Goal: Use online tool/utility: Utilize a website feature to perform a specific function

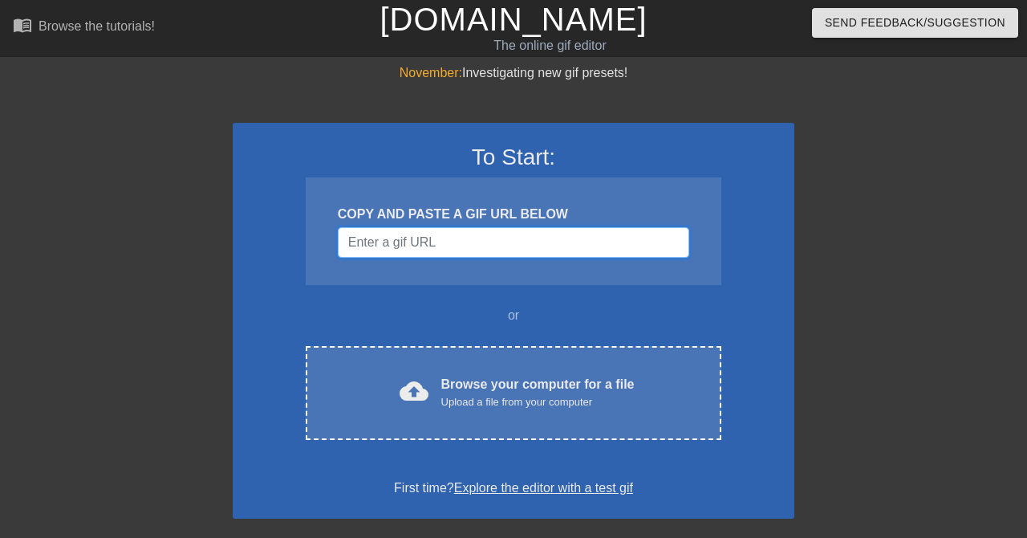
click at [502, 245] on input "Username" at bounding box center [514, 242] width 352 height 30
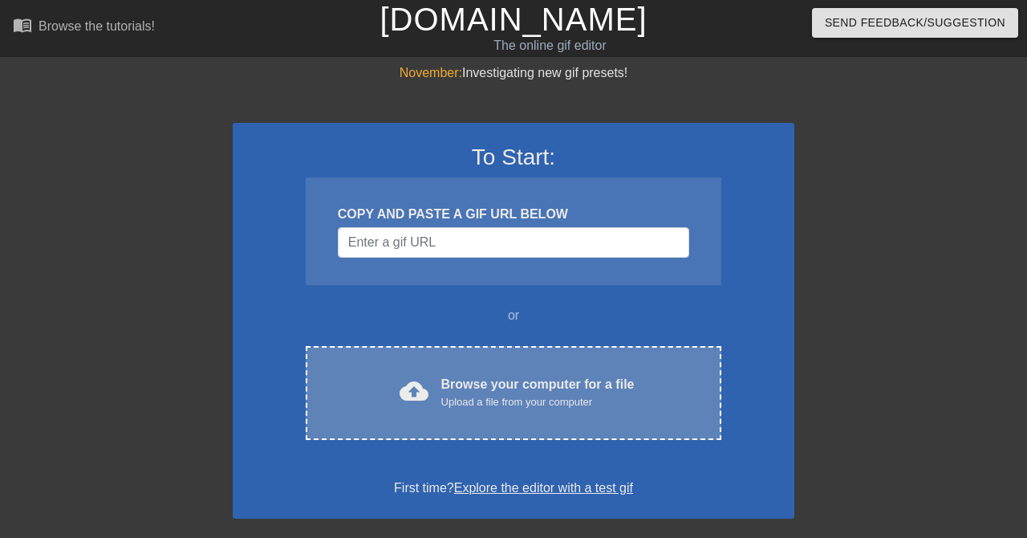
click at [514, 399] on div "Upload a file from your computer" at bounding box center [537, 402] width 193 height 16
click at [581, 395] on div "Upload a file from your computer" at bounding box center [537, 402] width 193 height 16
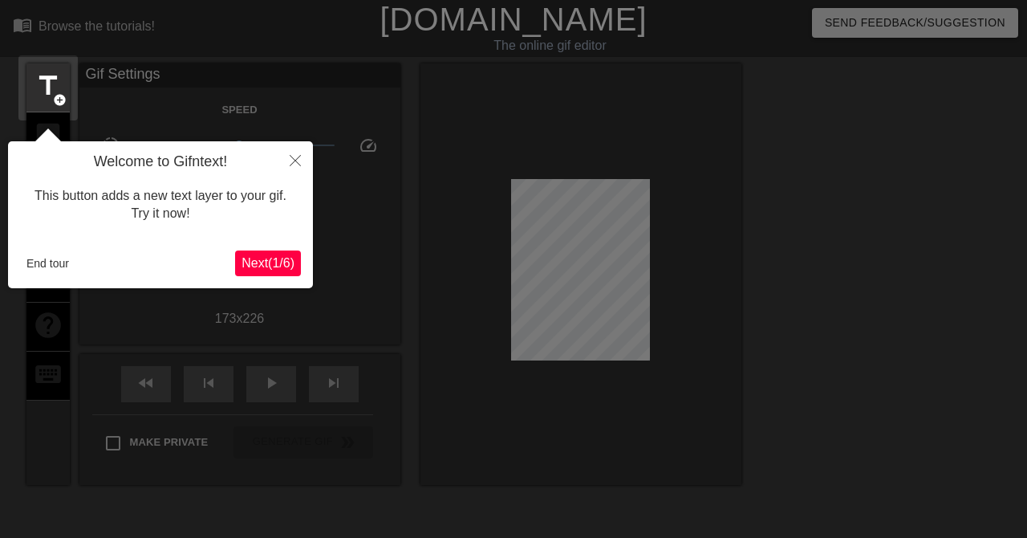
scroll to position [39, 0]
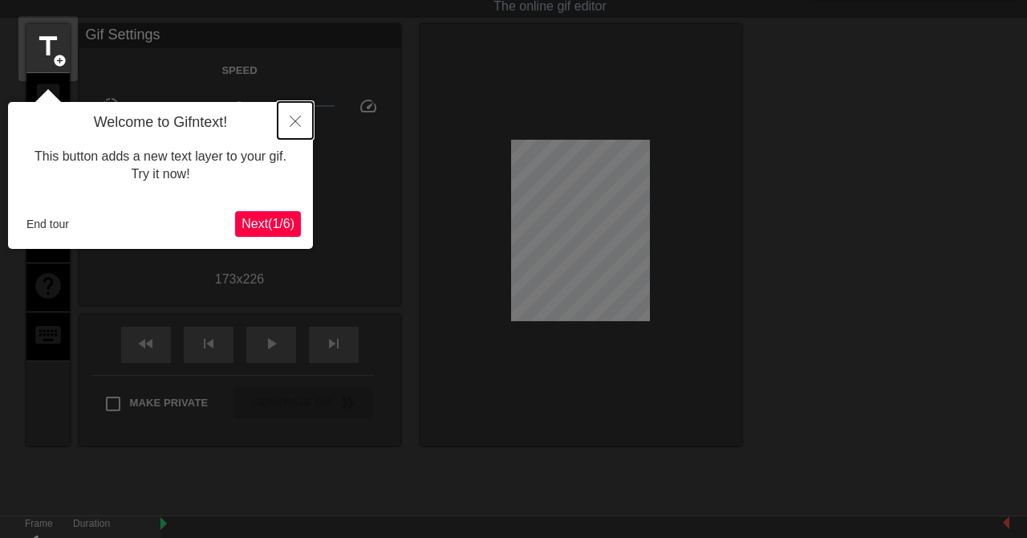
click at [294, 117] on icon "Close" at bounding box center [295, 121] width 11 height 11
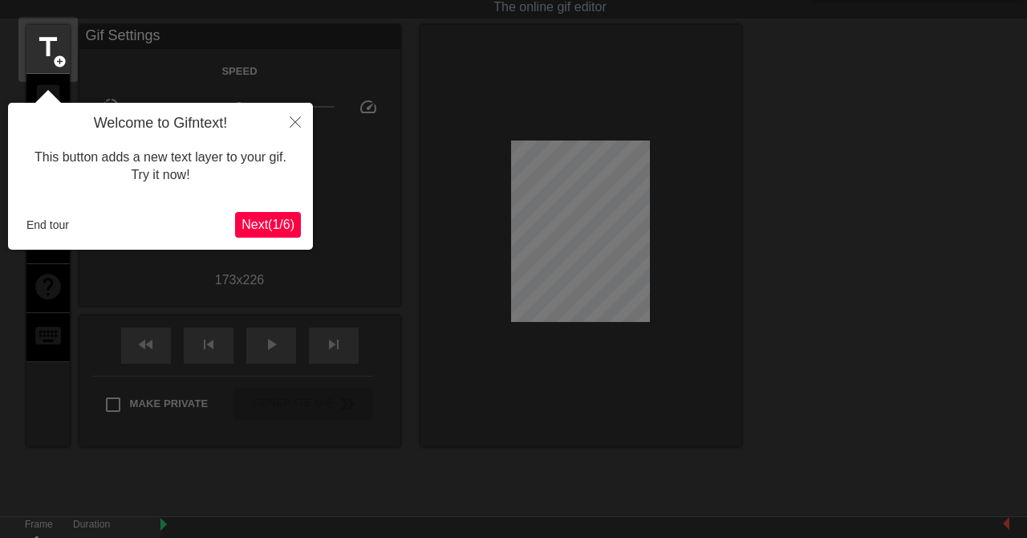
scroll to position [0, 0]
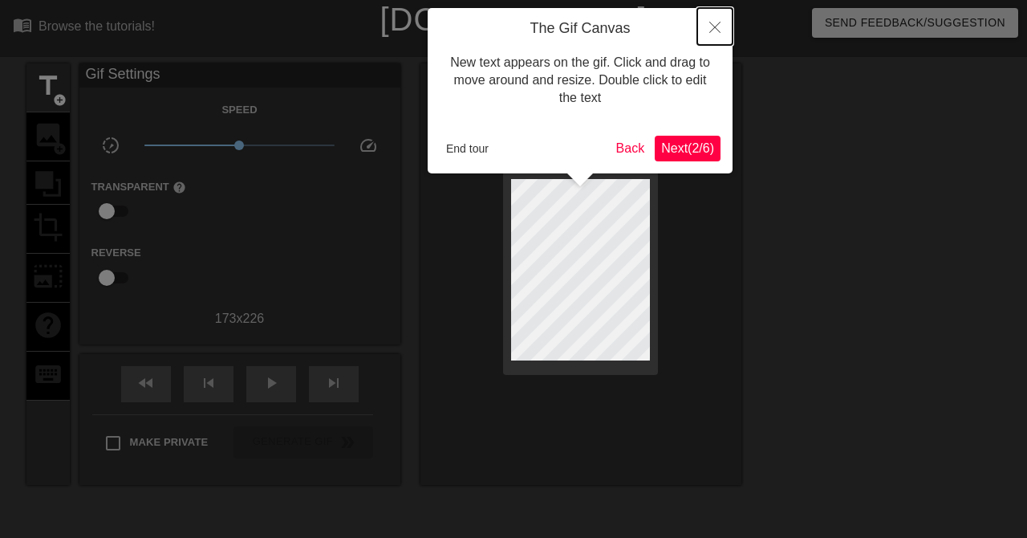
click at [715, 41] on button "Close" at bounding box center [714, 26] width 35 height 37
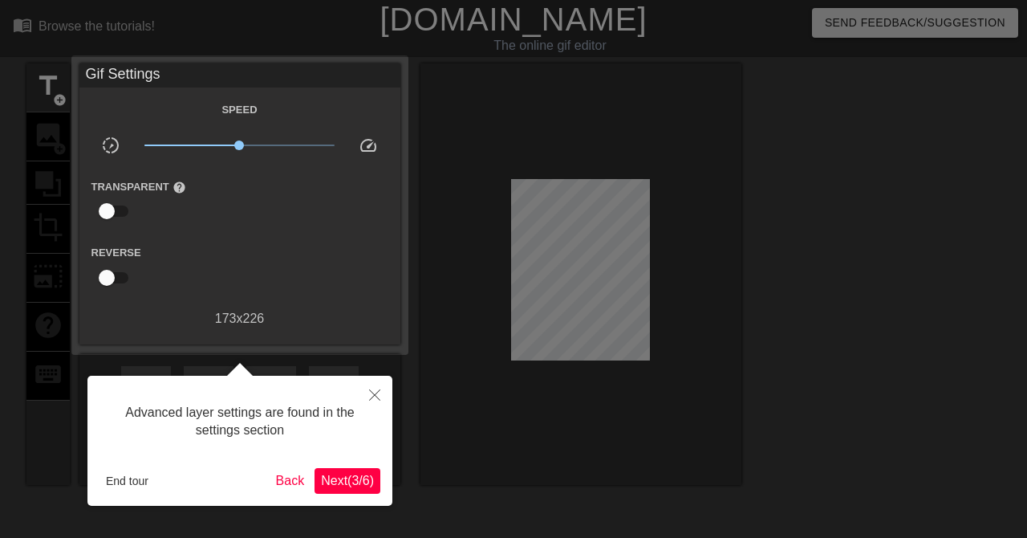
scroll to position [39, 0]
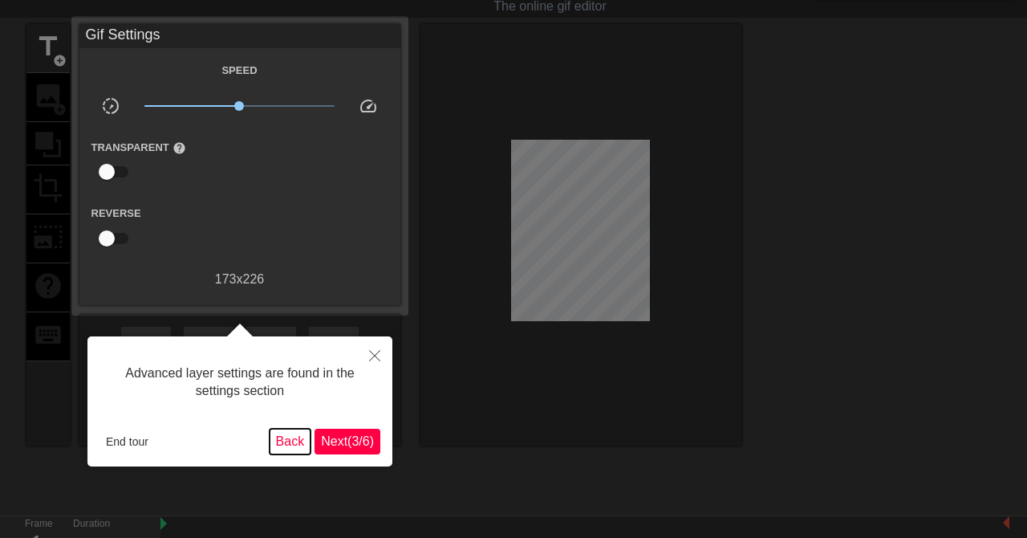
click at [279, 453] on button "Back" at bounding box center [291, 442] width 42 height 26
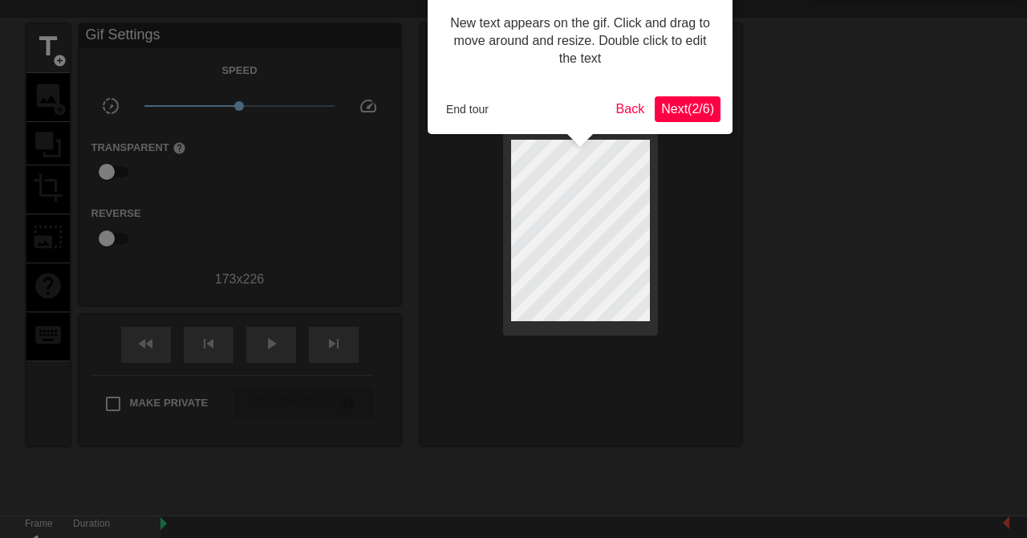
scroll to position [0, 0]
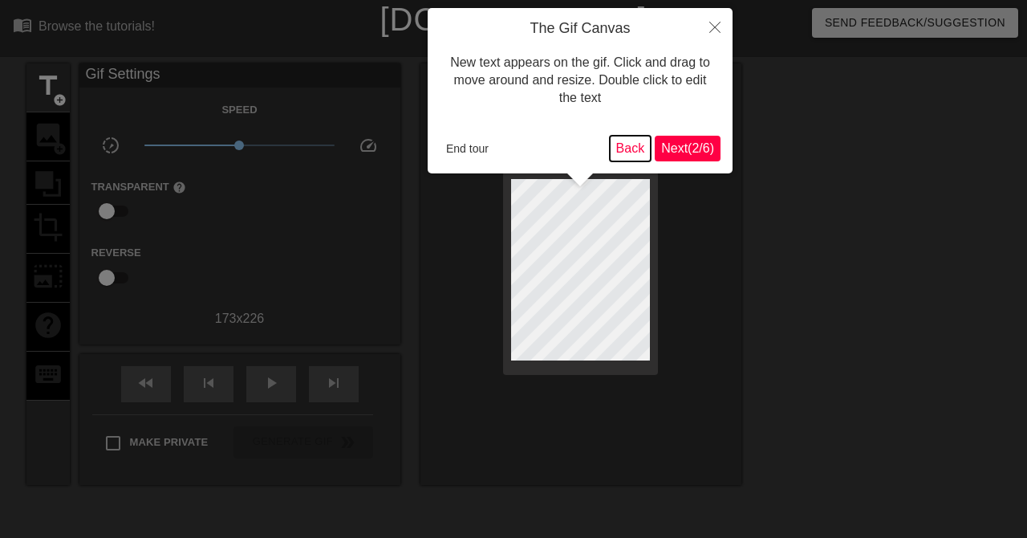
click at [617, 143] on button "Back" at bounding box center [631, 149] width 42 height 26
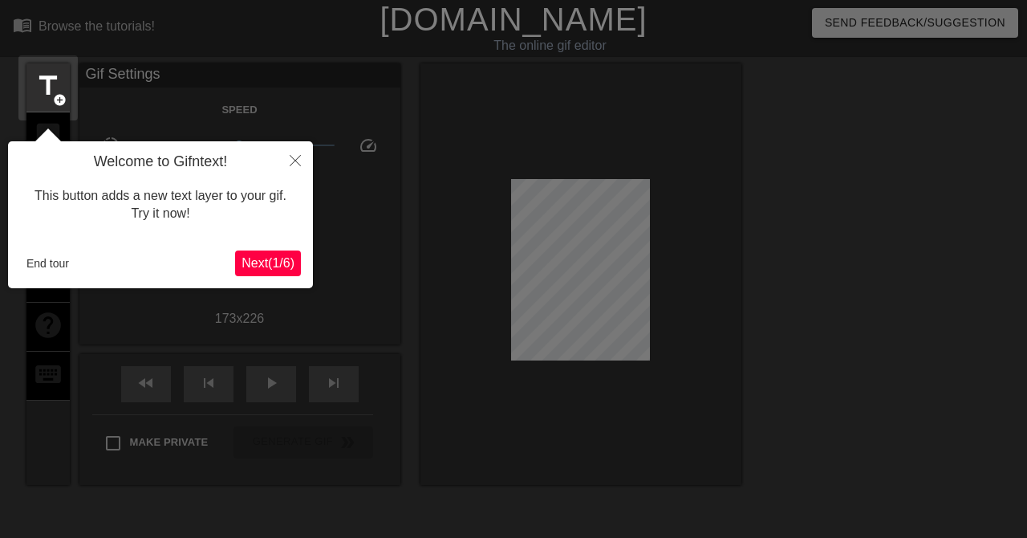
scroll to position [39, 0]
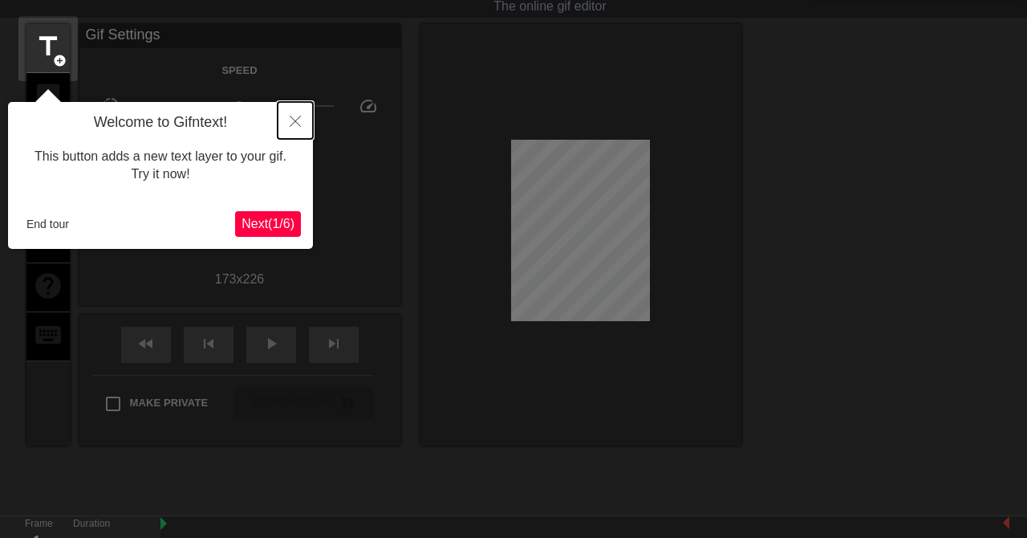
click at [307, 123] on button "Close" at bounding box center [295, 120] width 35 height 37
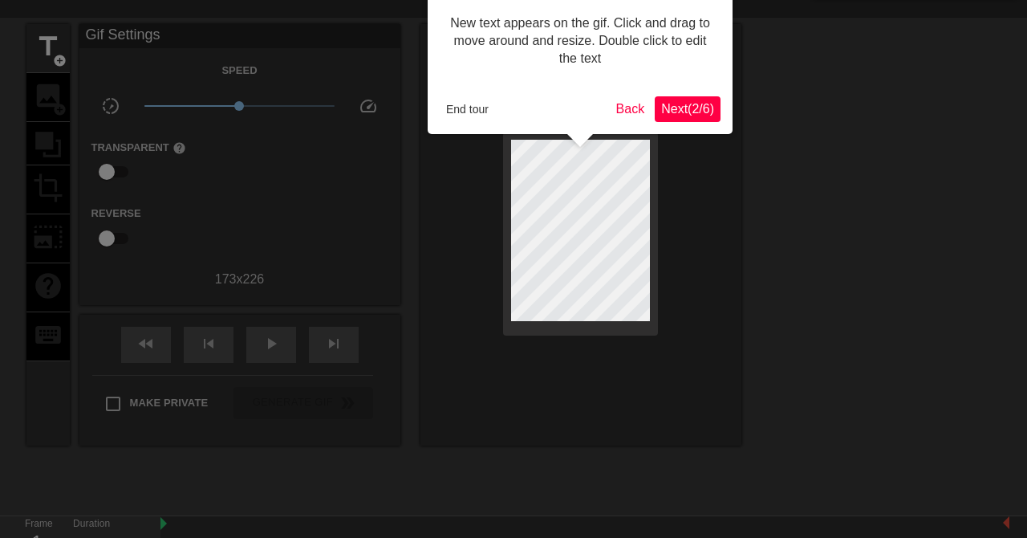
scroll to position [0, 0]
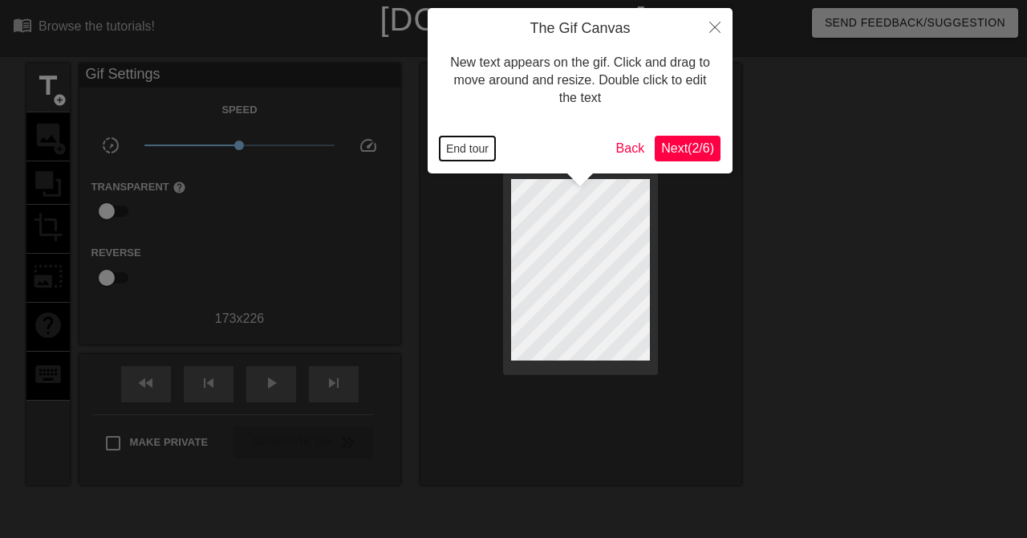
click at [480, 159] on button "End tour" at bounding box center [467, 148] width 55 height 24
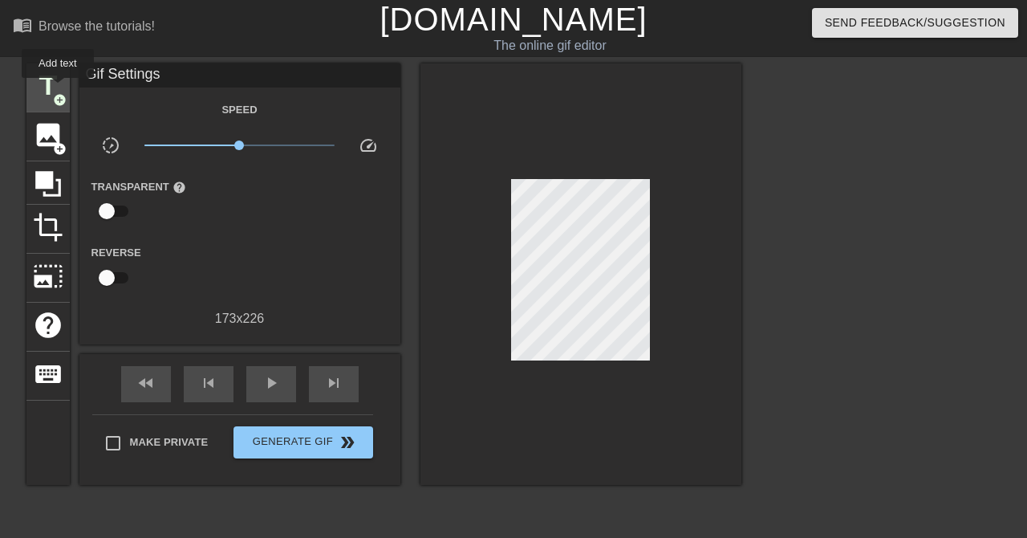
click at [58, 89] on span "title" at bounding box center [48, 86] width 30 height 30
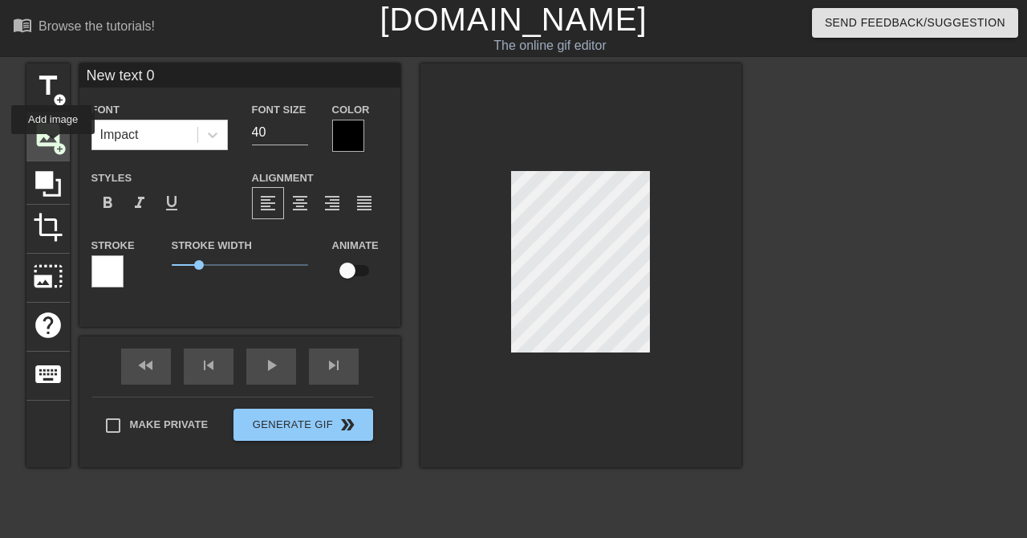
click at [54, 145] on span "add_circle" at bounding box center [60, 149] width 14 height 14
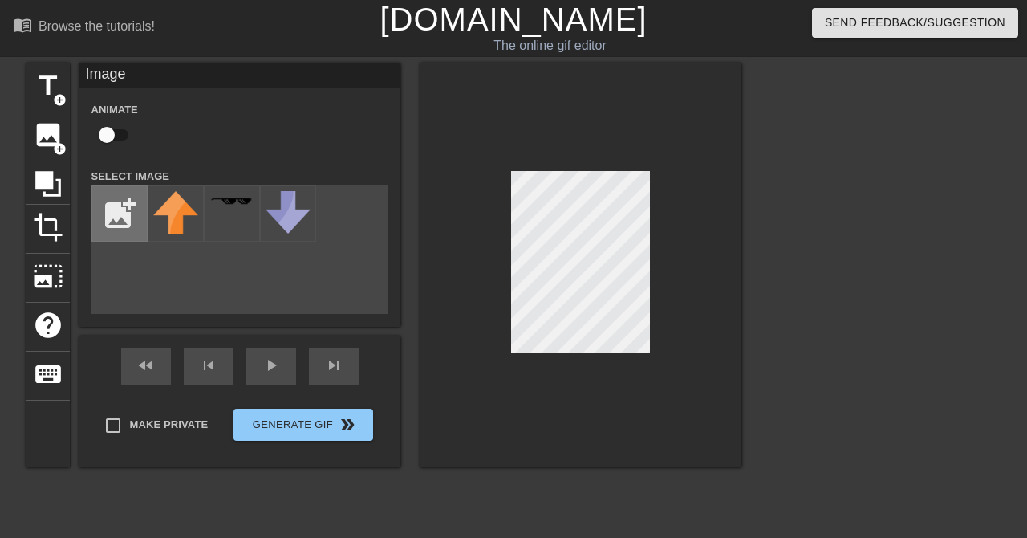
click at [114, 222] on input "file" at bounding box center [119, 213] width 55 height 55
click at [117, 211] on input "file" at bounding box center [119, 213] width 55 height 55
type input "C:\fakepath\34_large.png"
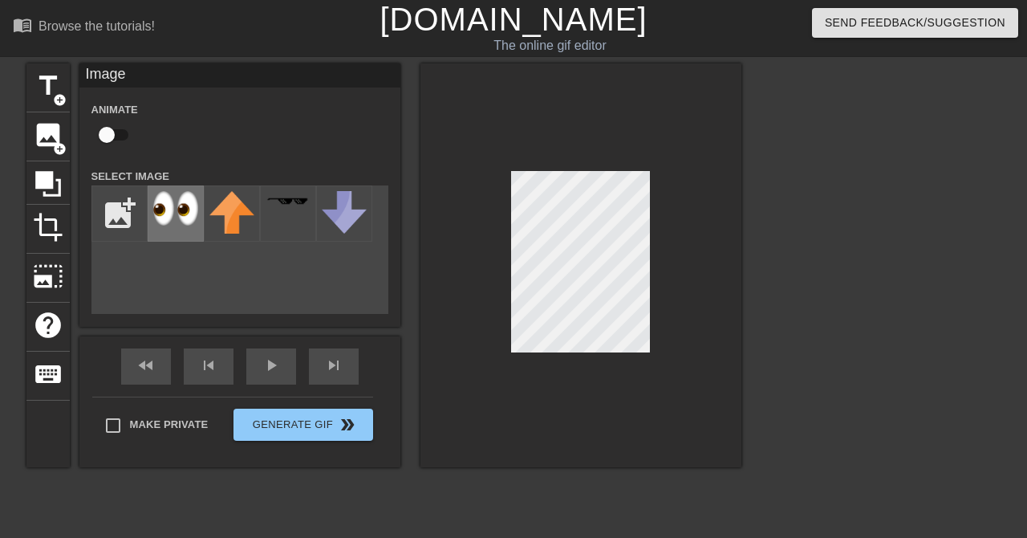
click at [181, 204] on img at bounding box center [175, 208] width 45 height 35
click at [283, 357] on div "fast_rewind skip_previous play_arrow skip_next" at bounding box center [240, 366] width 262 height 60
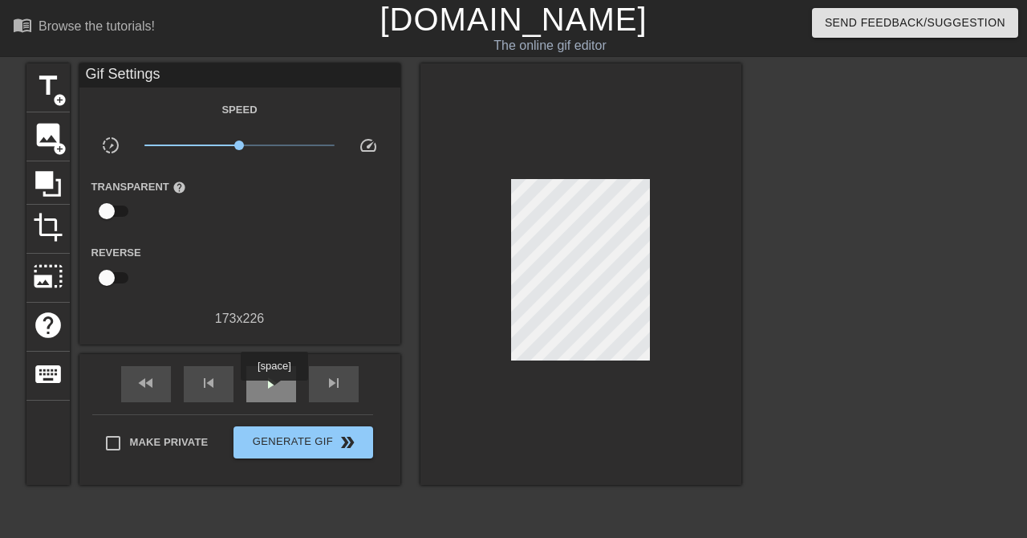
click at [275, 392] on span "play_arrow" at bounding box center [271, 382] width 19 height 19
click at [278, 392] on span "pause" at bounding box center [271, 382] width 19 height 19
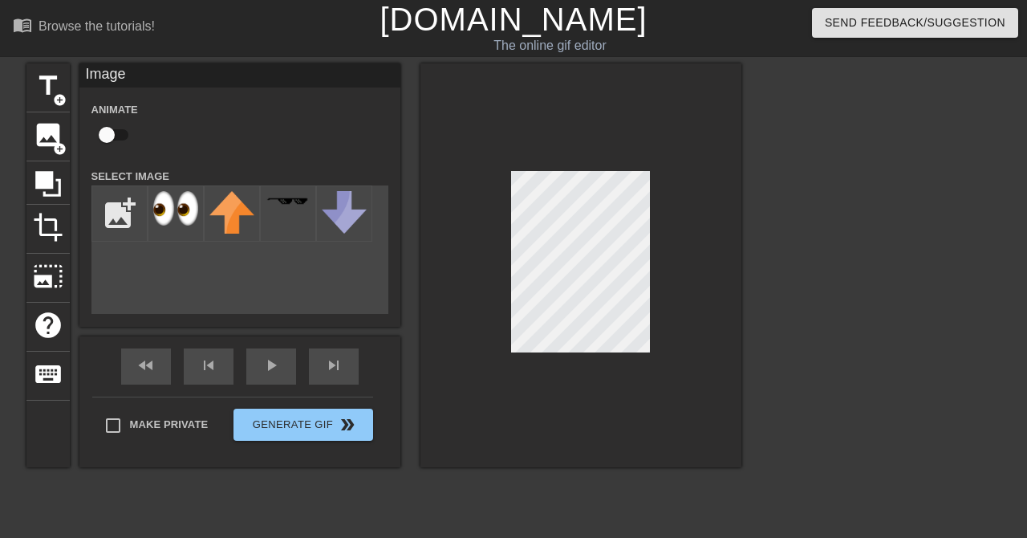
click at [697, 306] on div at bounding box center [581, 265] width 321 height 404
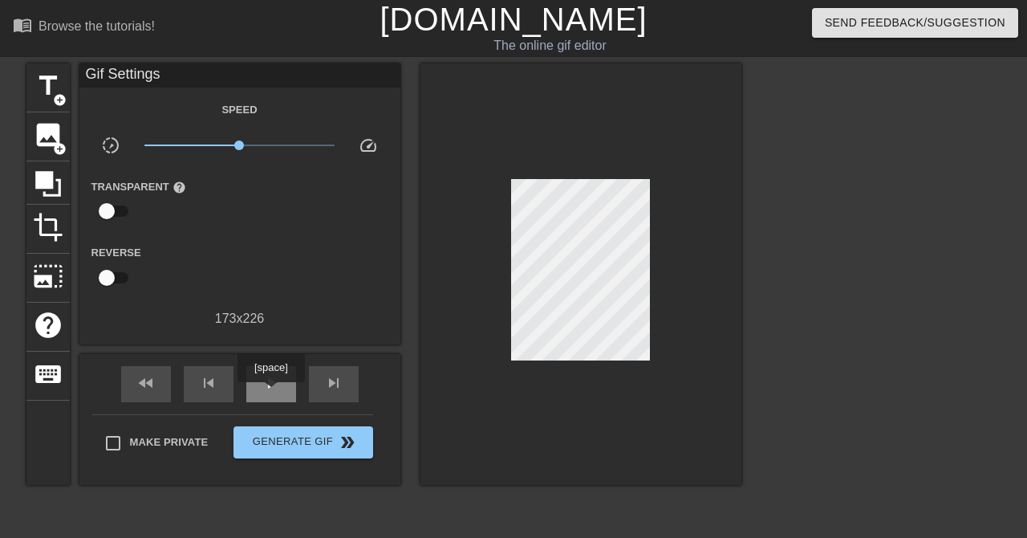
click at [270, 392] on span "play_arrow" at bounding box center [271, 382] width 19 height 19
click at [265, 392] on span "pause" at bounding box center [271, 382] width 19 height 19
click at [264, 392] on span "play_arrow" at bounding box center [271, 382] width 19 height 19
click at [45, 193] on icon at bounding box center [48, 184] width 26 height 26
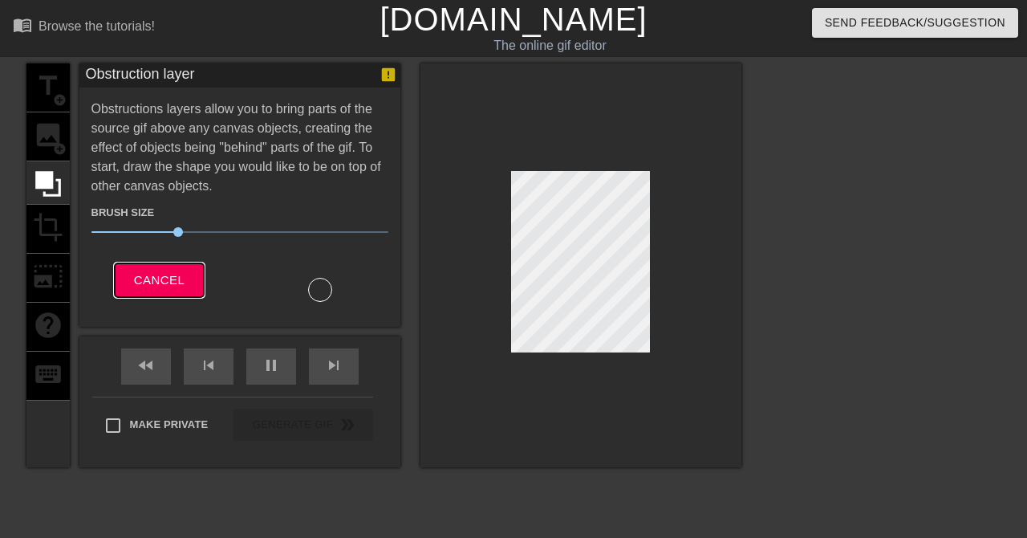
click at [157, 278] on span "Cancel" at bounding box center [159, 280] width 51 height 21
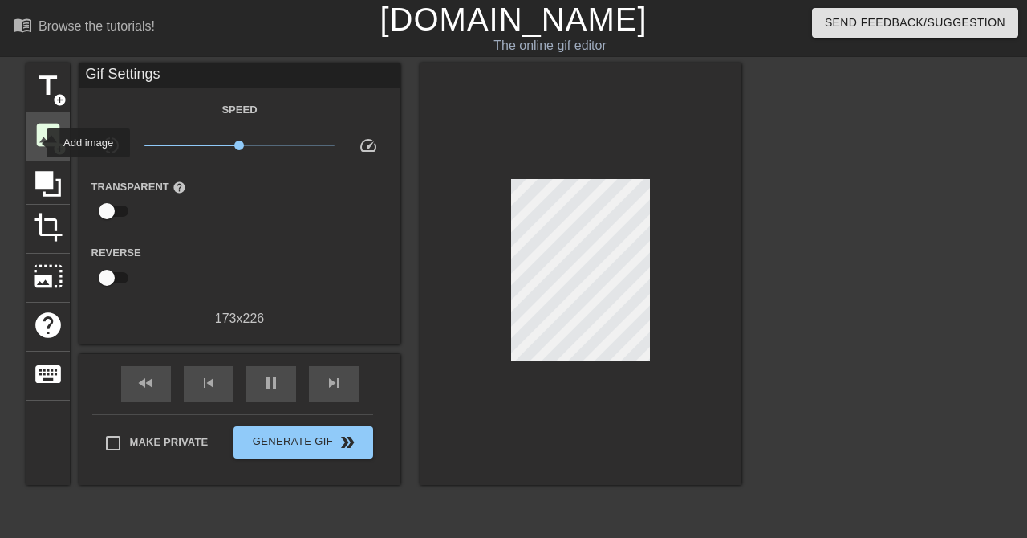
click at [35, 142] on span "image" at bounding box center [48, 135] width 30 height 30
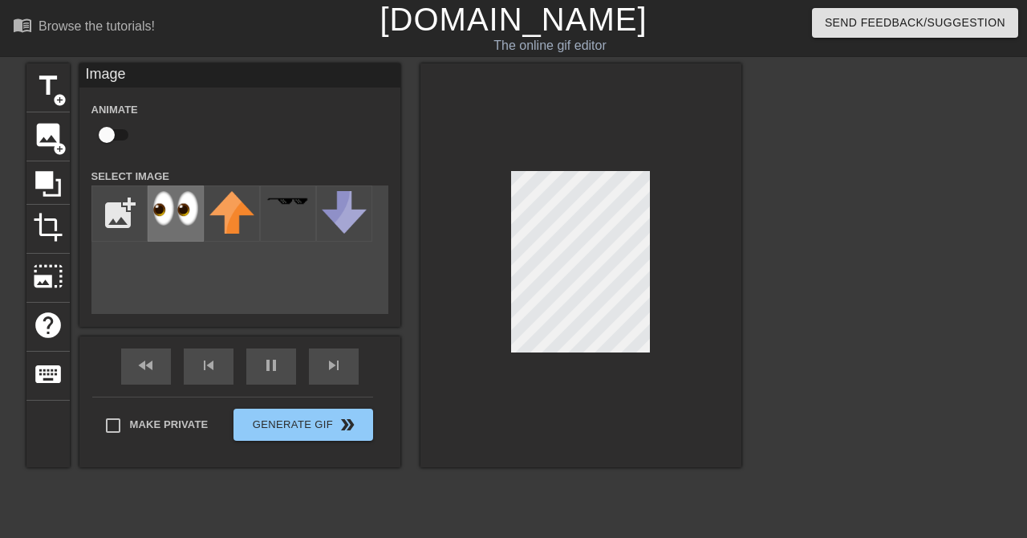
click at [177, 230] on div at bounding box center [176, 213] width 56 height 56
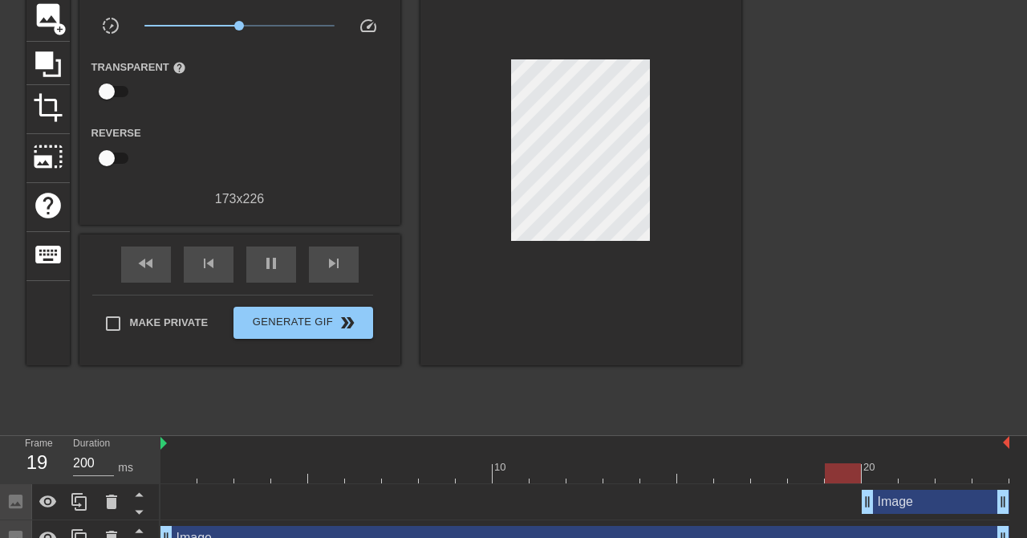
scroll to position [176, 0]
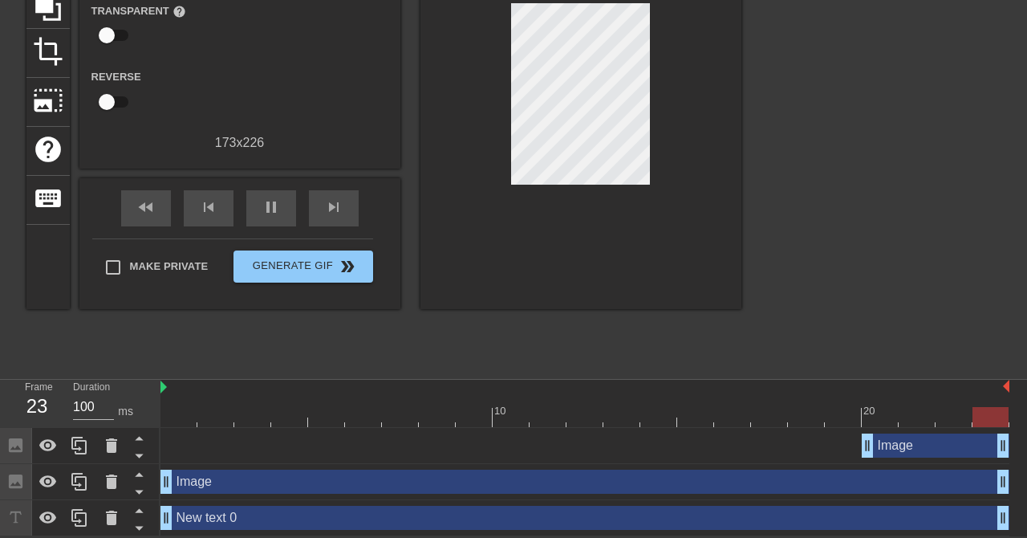
click at [847, 493] on div "Image drag_handle drag_handle" at bounding box center [585, 482] width 849 height 24
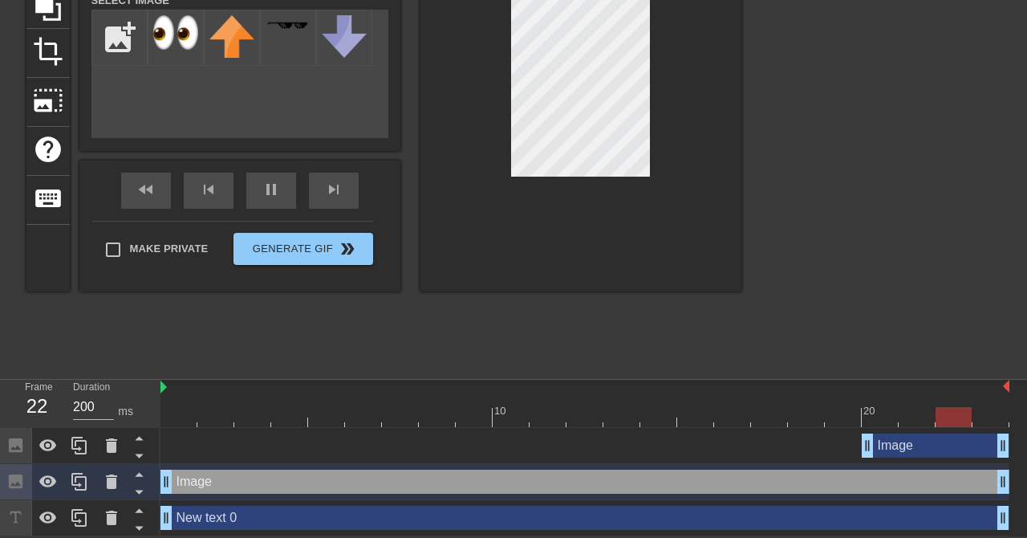
click at [943, 453] on div "Image drag_handle drag_handle" at bounding box center [936, 445] width 148 height 24
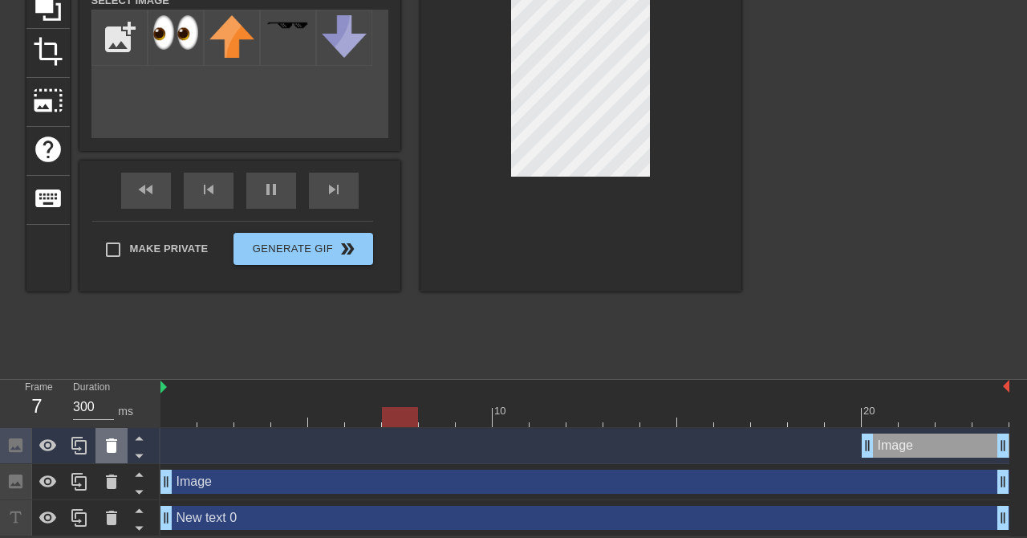
click at [104, 456] on div at bounding box center [112, 445] width 32 height 35
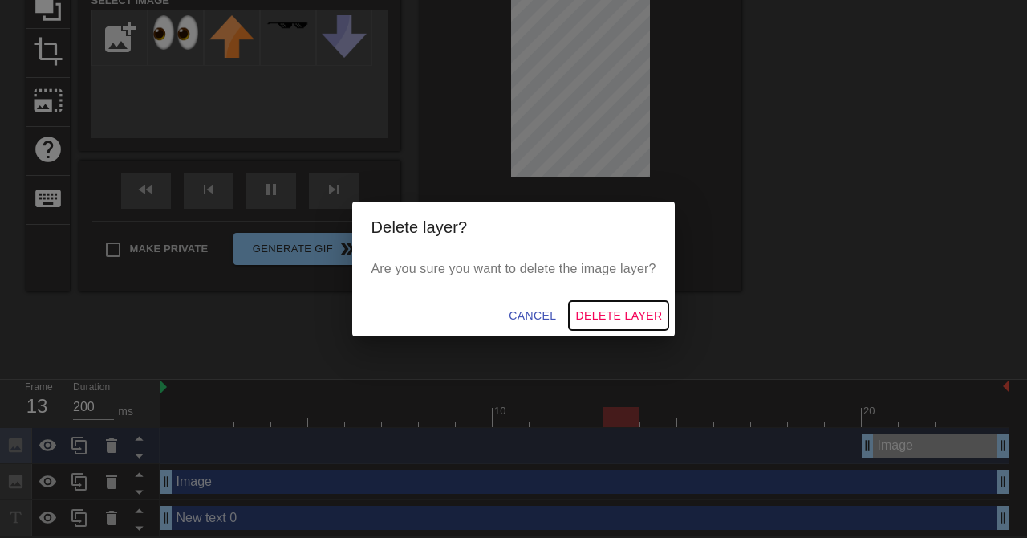
click at [632, 306] on span "Delete Layer" at bounding box center [618, 316] width 87 height 20
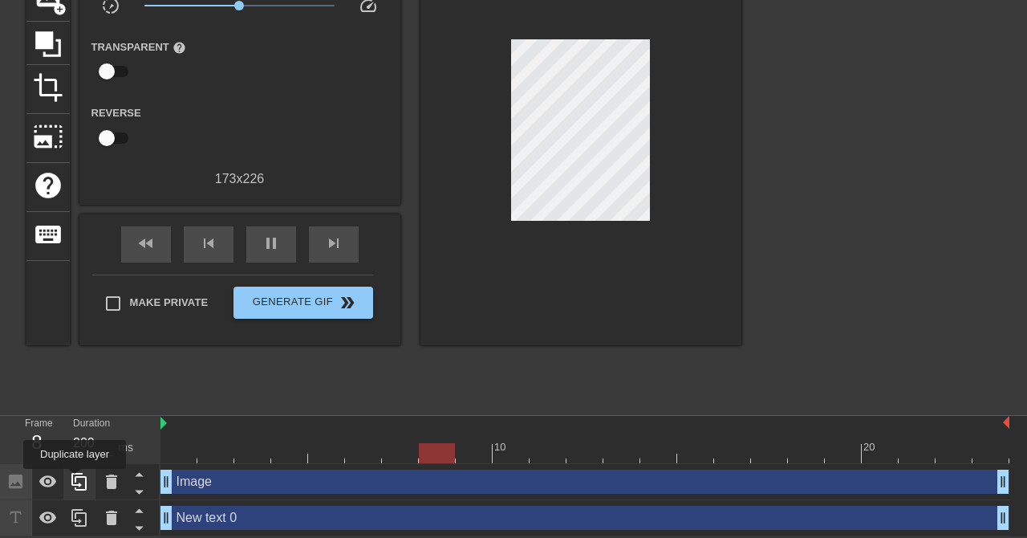
click at [75, 481] on icon at bounding box center [78, 482] width 15 height 18
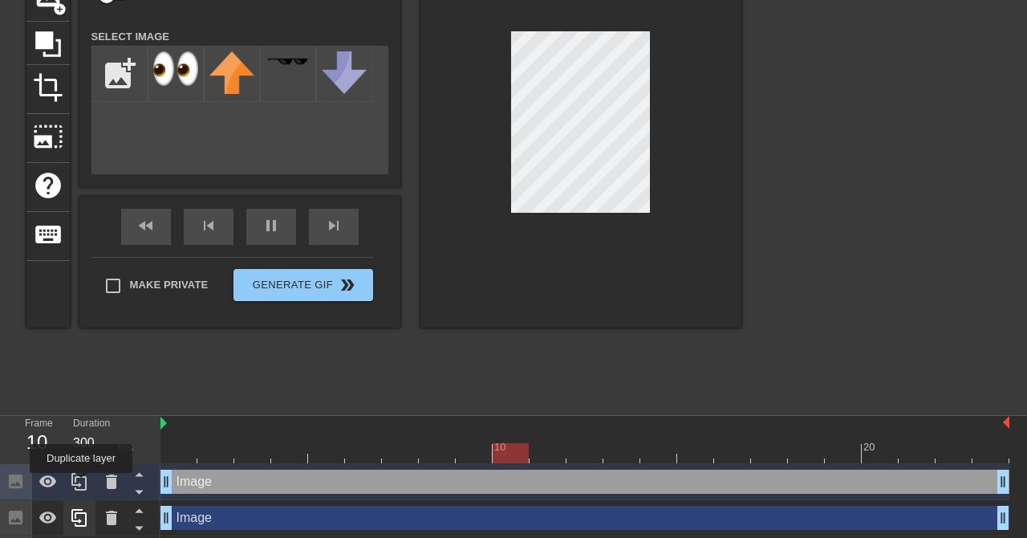
scroll to position [176, 0]
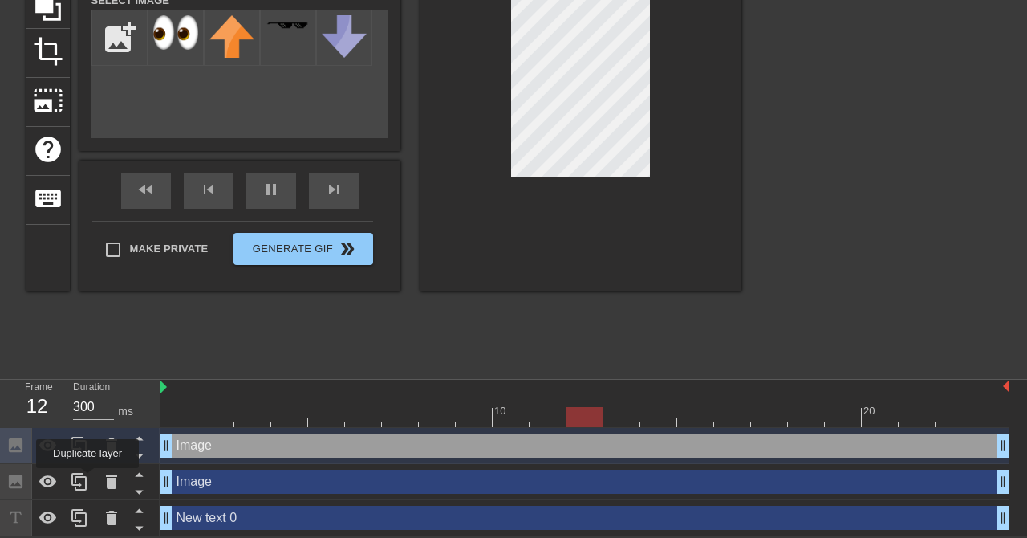
click at [83, 482] on icon at bounding box center [79, 481] width 19 height 19
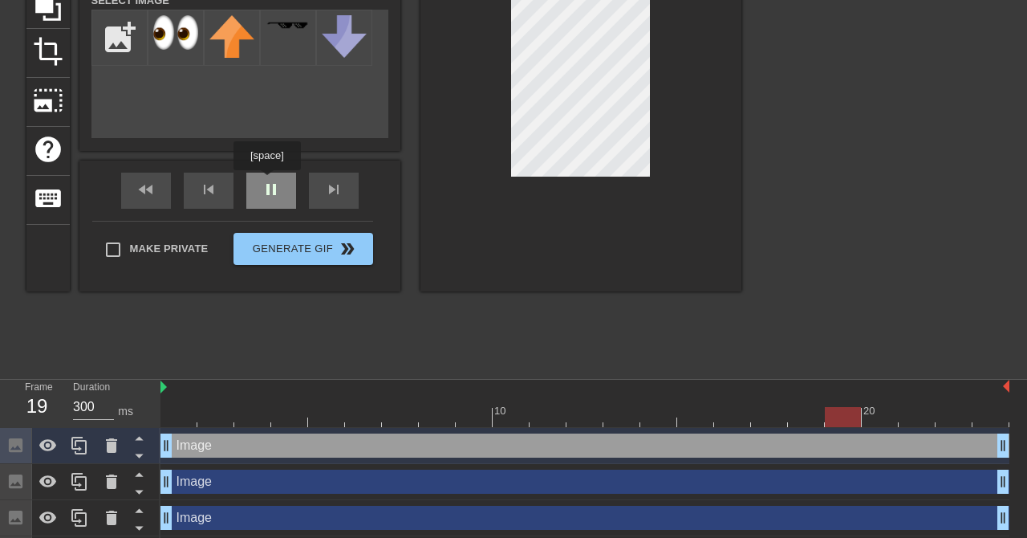
click at [267, 180] on div "fast_rewind skip_previous pause skip_next" at bounding box center [240, 191] width 262 height 60
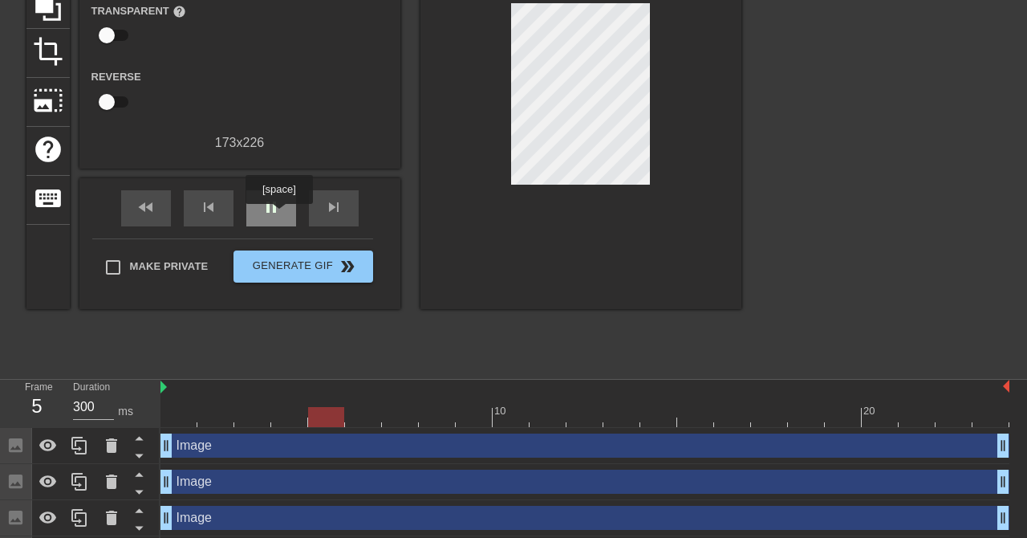
click at [279, 215] on span "pause" at bounding box center [271, 206] width 19 height 19
click at [201, 412] on div at bounding box center [585, 417] width 849 height 20
click at [178, 419] on div at bounding box center [585, 417] width 849 height 20
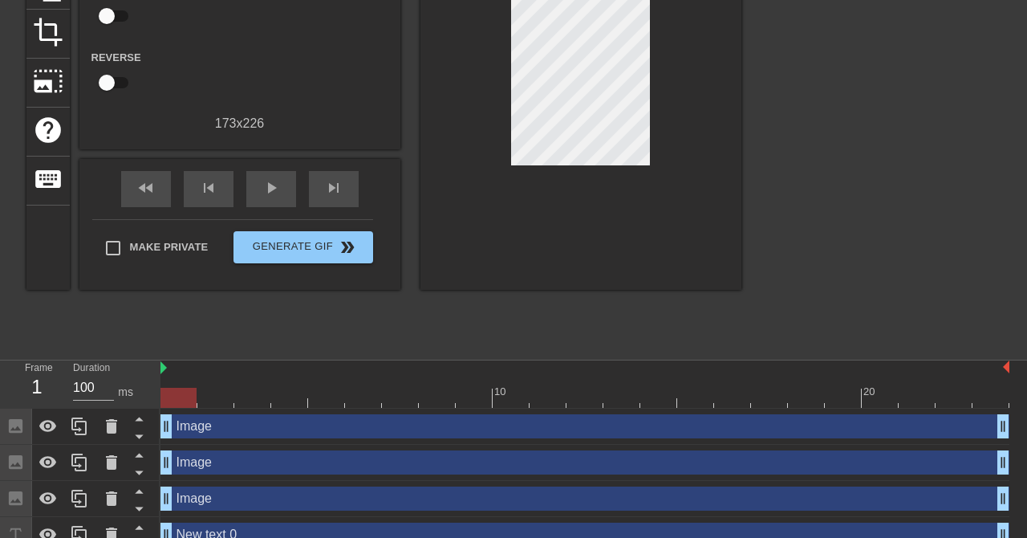
scroll to position [212, 0]
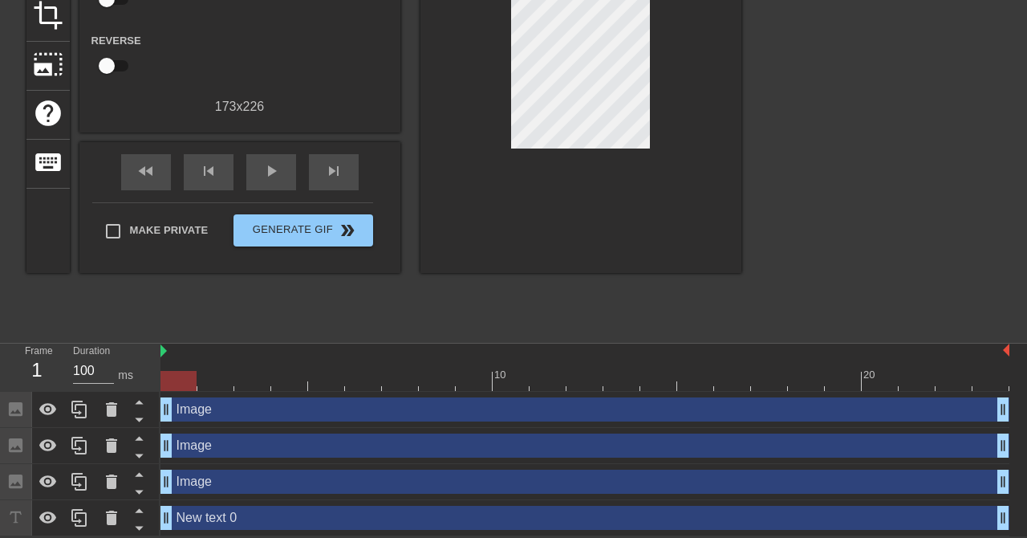
click at [337, 416] on div "Image drag_handle drag_handle" at bounding box center [585, 409] width 849 height 24
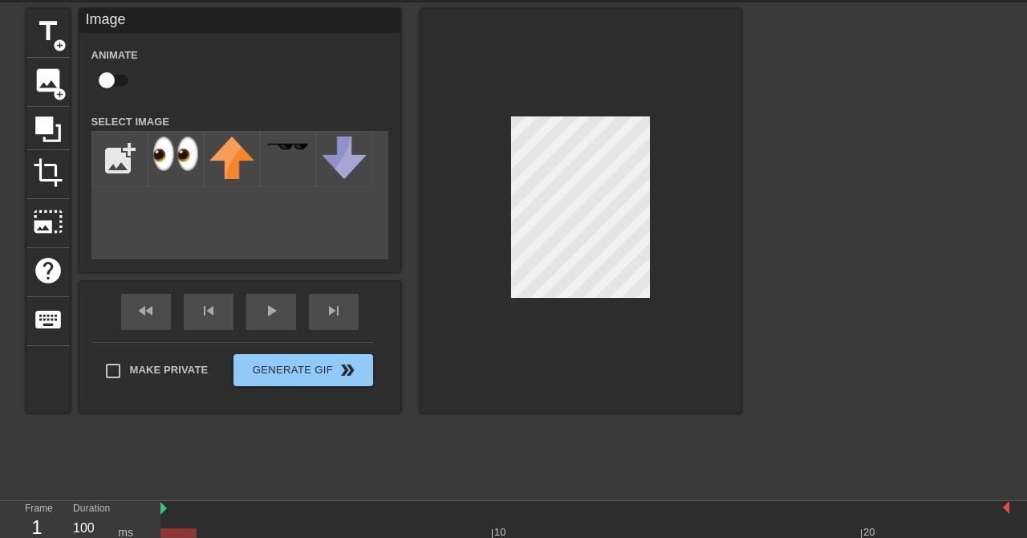
scroll to position [63, 0]
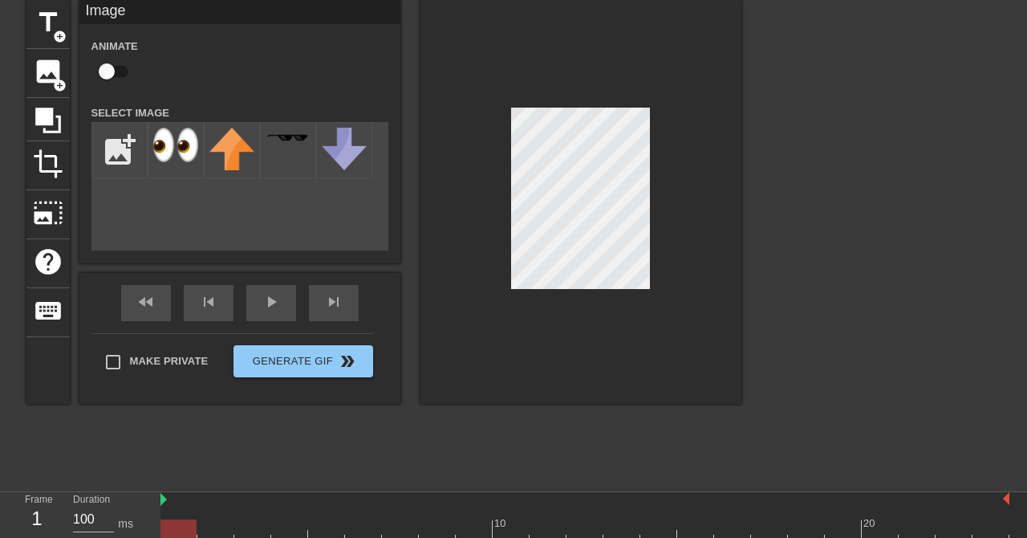
click at [819, 226] on div at bounding box center [881, 241] width 241 height 482
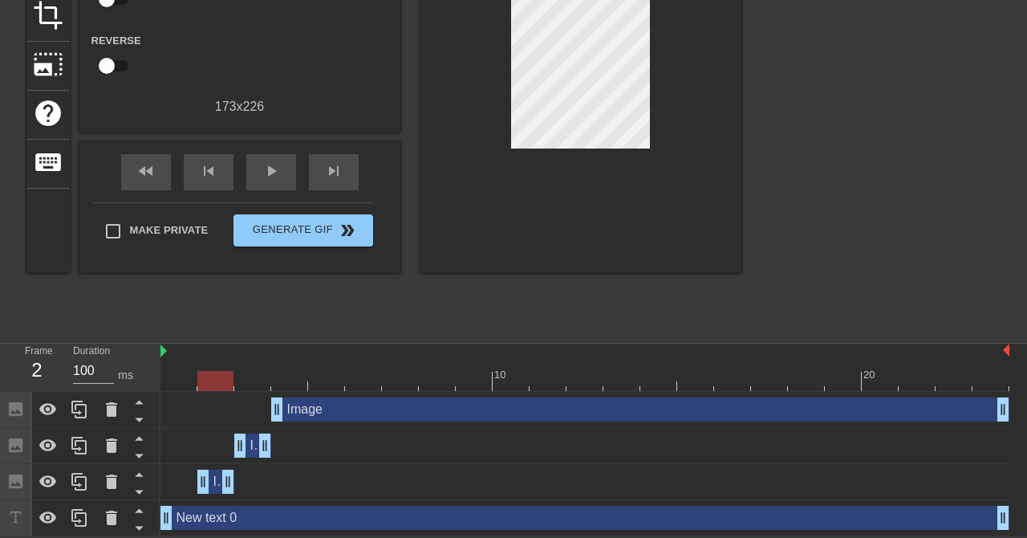
scroll to position [204, 0]
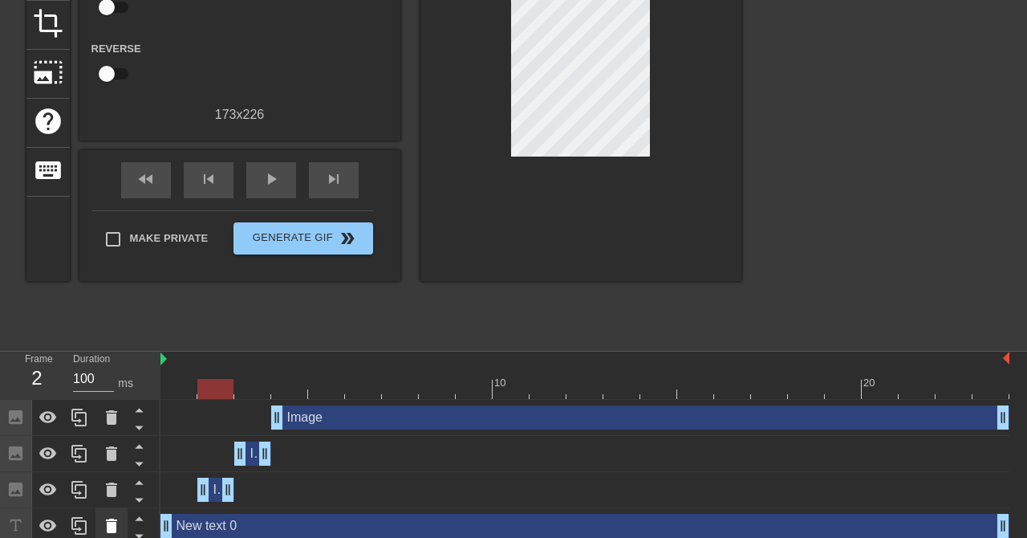
click at [110, 526] on icon at bounding box center [111, 525] width 11 height 14
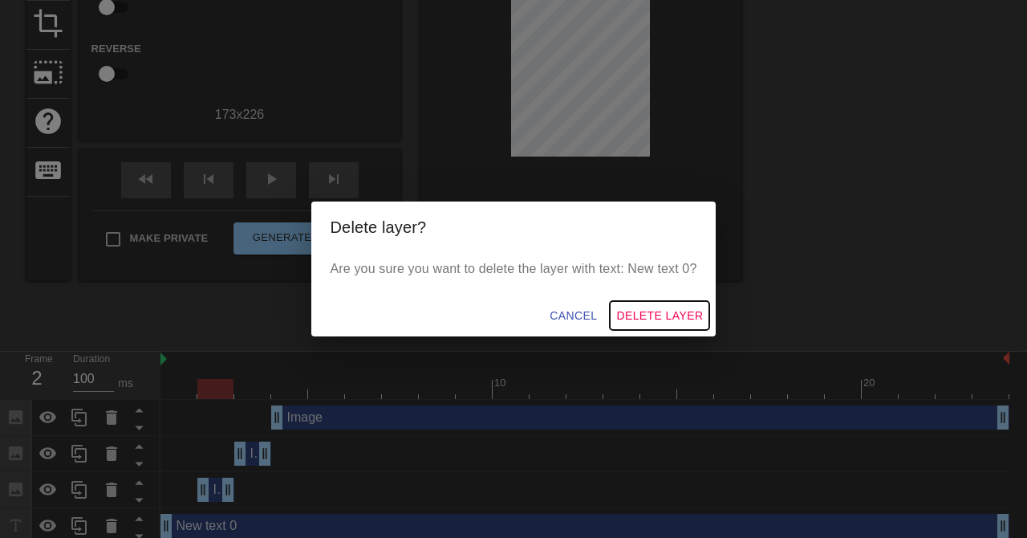
click at [661, 320] on span "Delete Layer" at bounding box center [659, 316] width 87 height 20
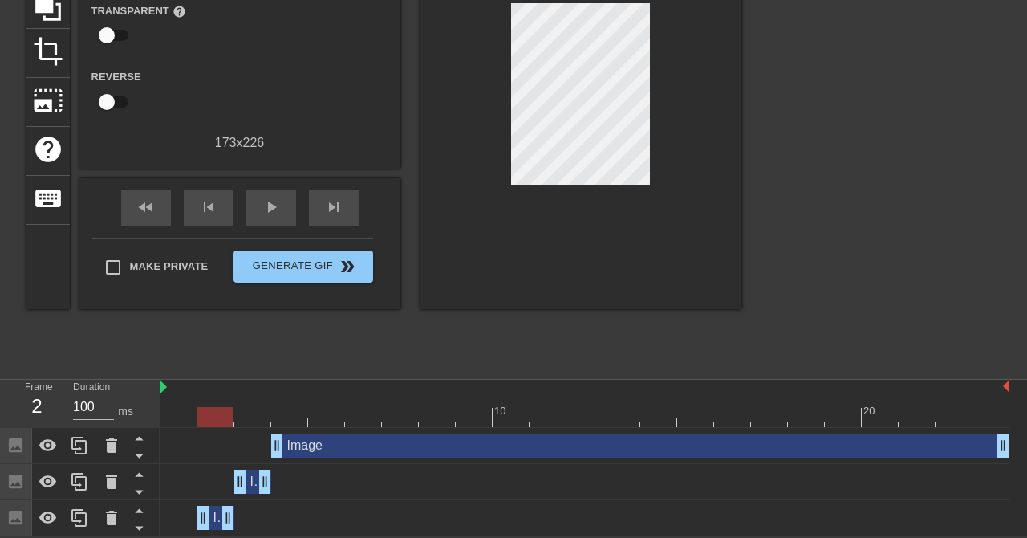
scroll to position [176, 0]
click at [76, 449] on icon at bounding box center [78, 446] width 15 height 18
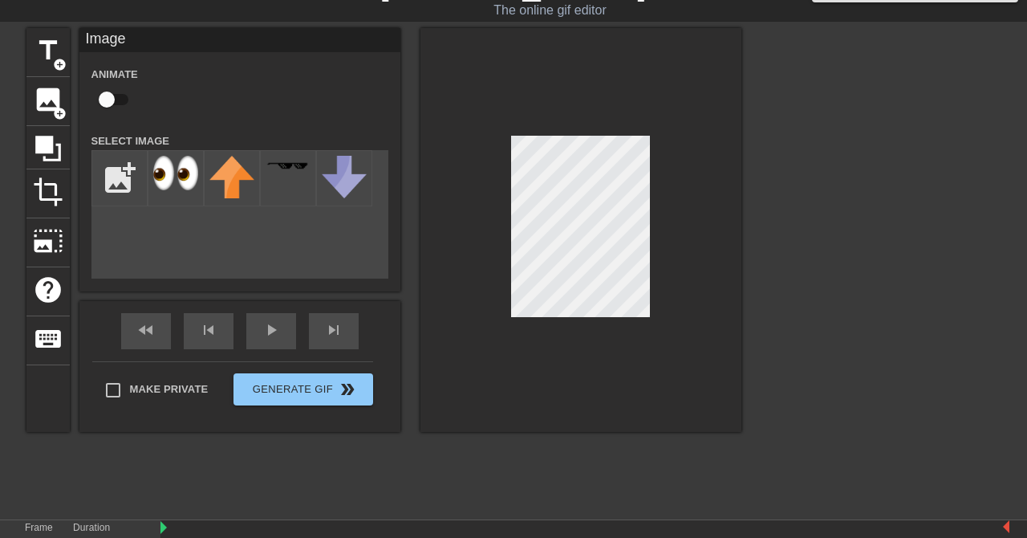
scroll to position [0, 0]
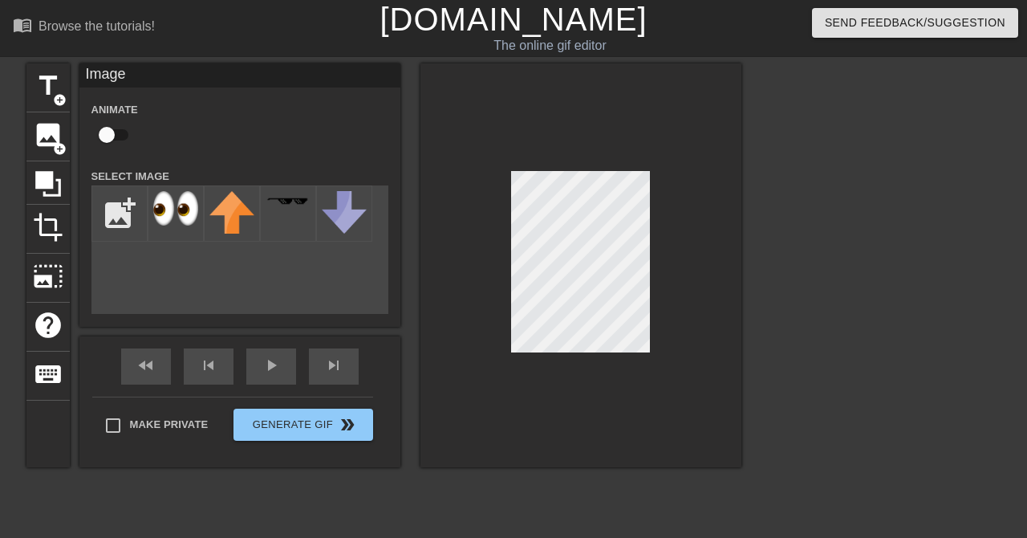
click at [891, 331] on div at bounding box center [881, 304] width 241 height 482
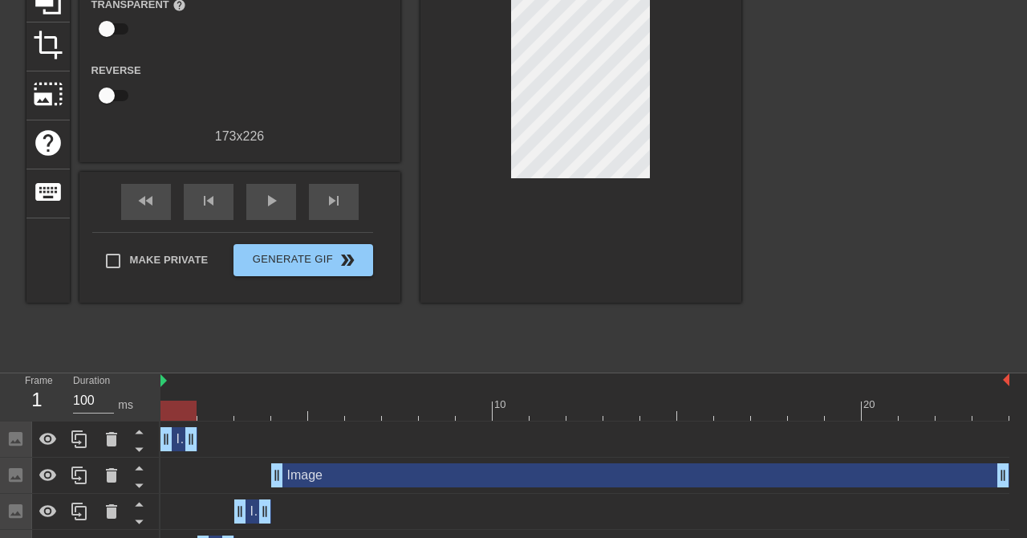
scroll to position [176, 0]
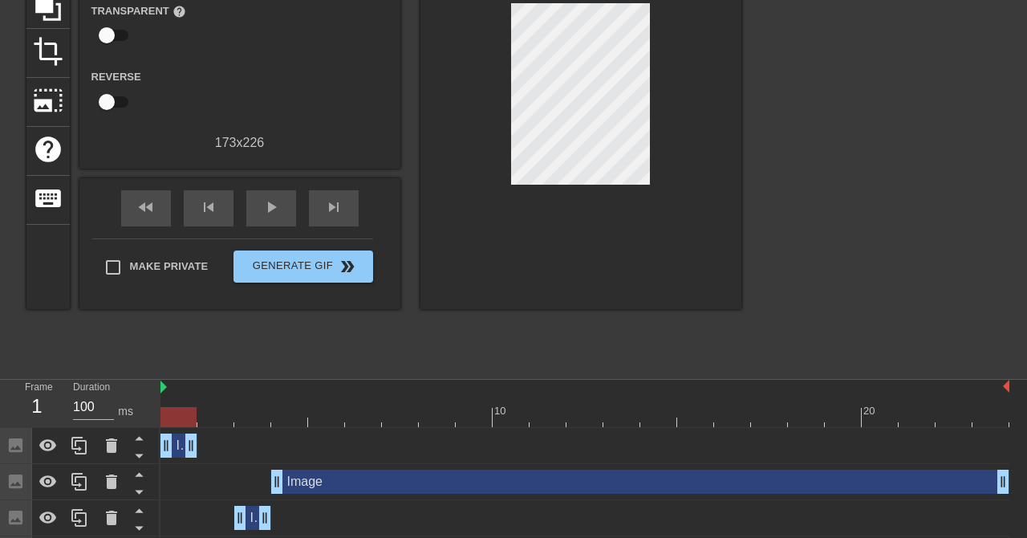
click at [222, 413] on div at bounding box center [585, 417] width 849 height 20
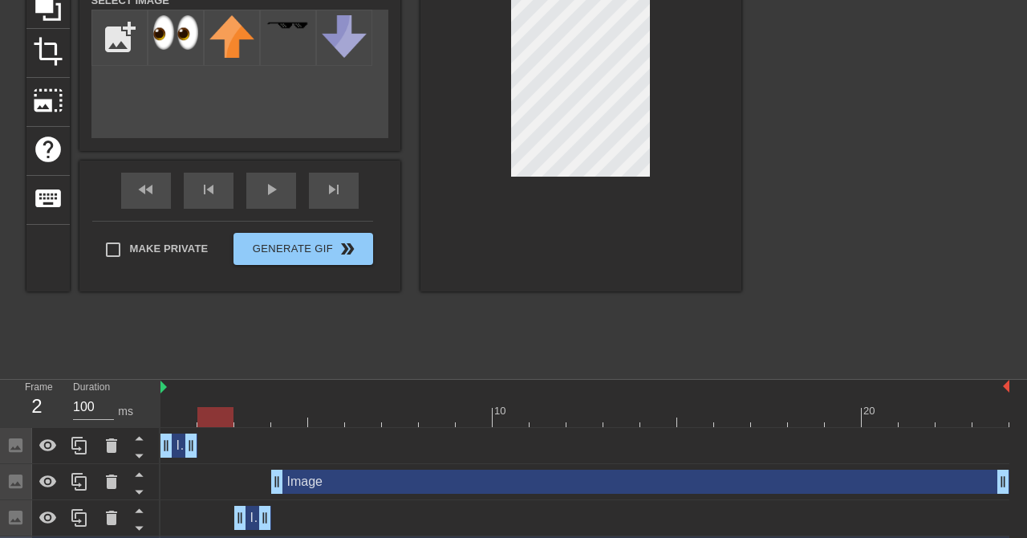
click at [657, 308] on div "title add_circle image add_circle crop photo_size_select_large help keyboard Im…" at bounding box center [383, 129] width 715 height 482
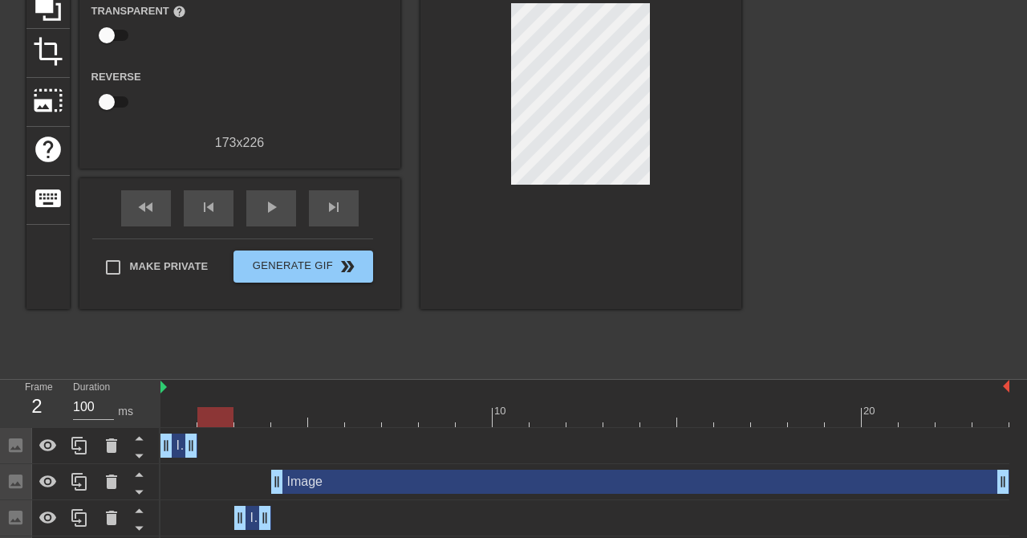
click at [256, 413] on div at bounding box center [585, 417] width 849 height 20
click at [291, 422] on div at bounding box center [585, 417] width 849 height 20
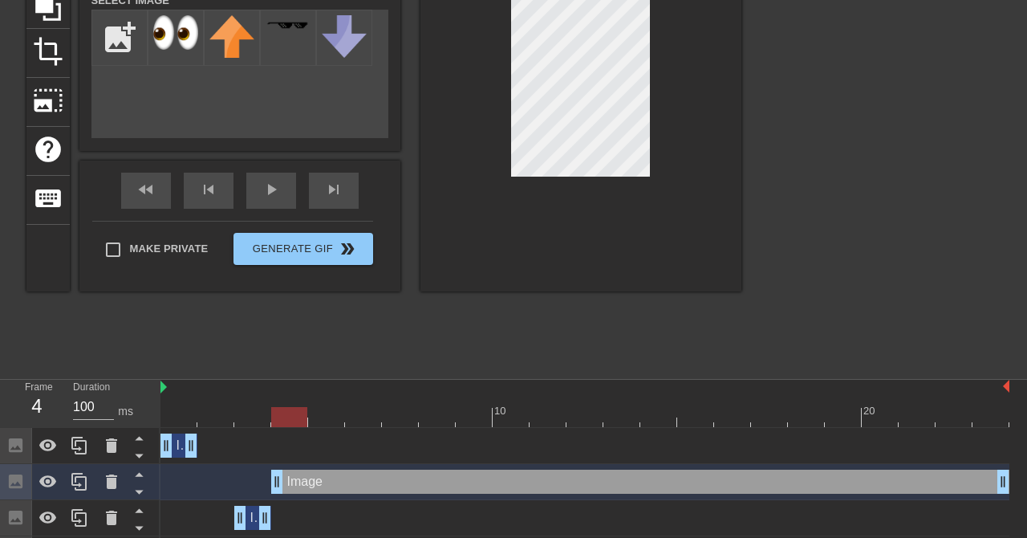
click at [853, 197] on div at bounding box center [881, 129] width 241 height 482
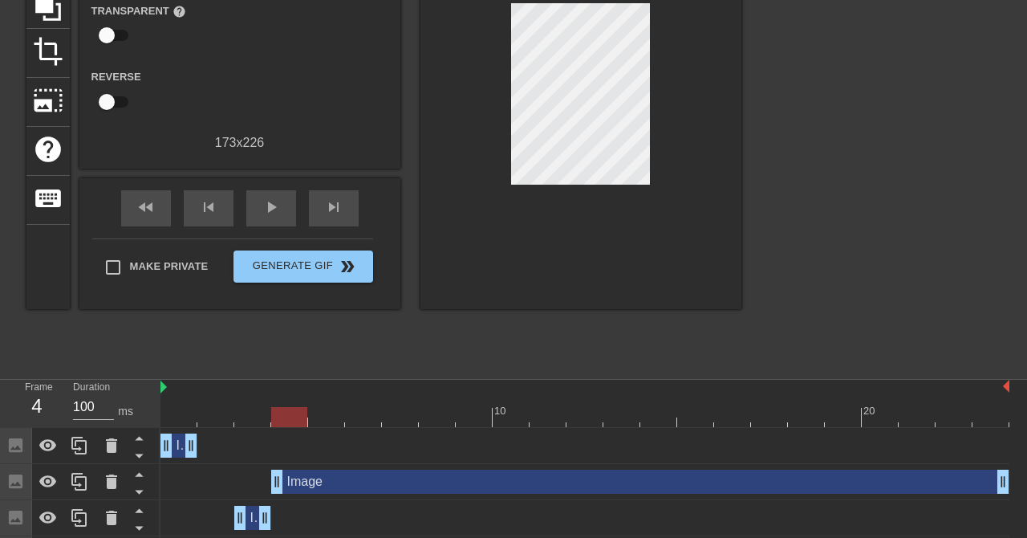
click at [252, 420] on div at bounding box center [585, 417] width 849 height 20
click at [299, 423] on div at bounding box center [585, 417] width 849 height 20
click at [255, 419] on div at bounding box center [585, 417] width 849 height 20
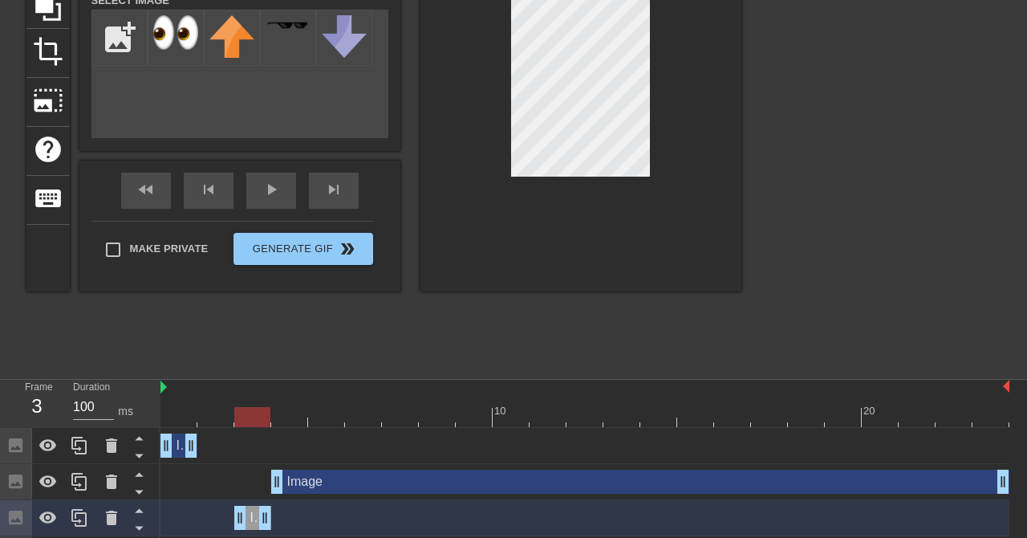
click at [548, 323] on div "title add_circle image add_circle crop photo_size_select_large help keyboard Im…" at bounding box center [383, 129] width 715 height 482
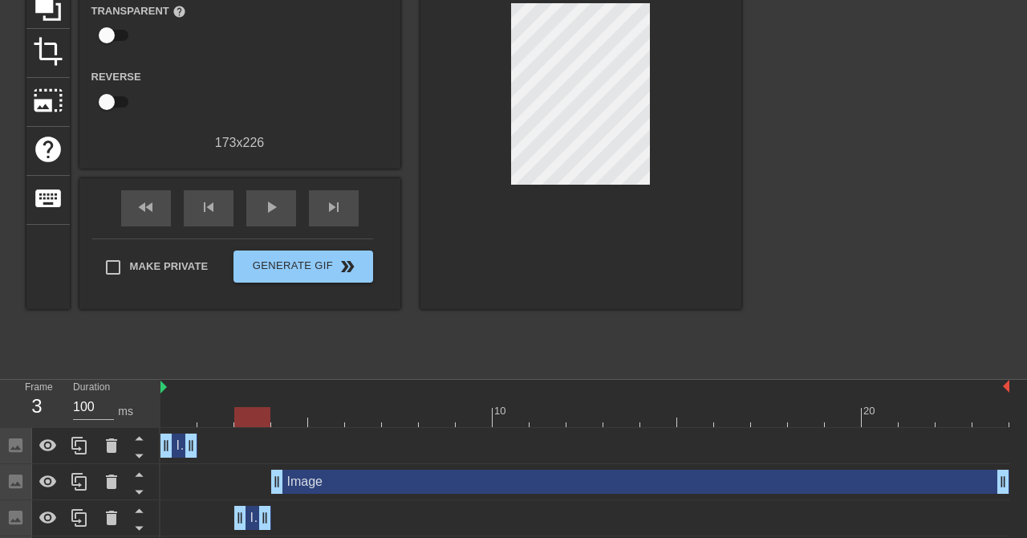
click at [297, 413] on div at bounding box center [585, 417] width 849 height 20
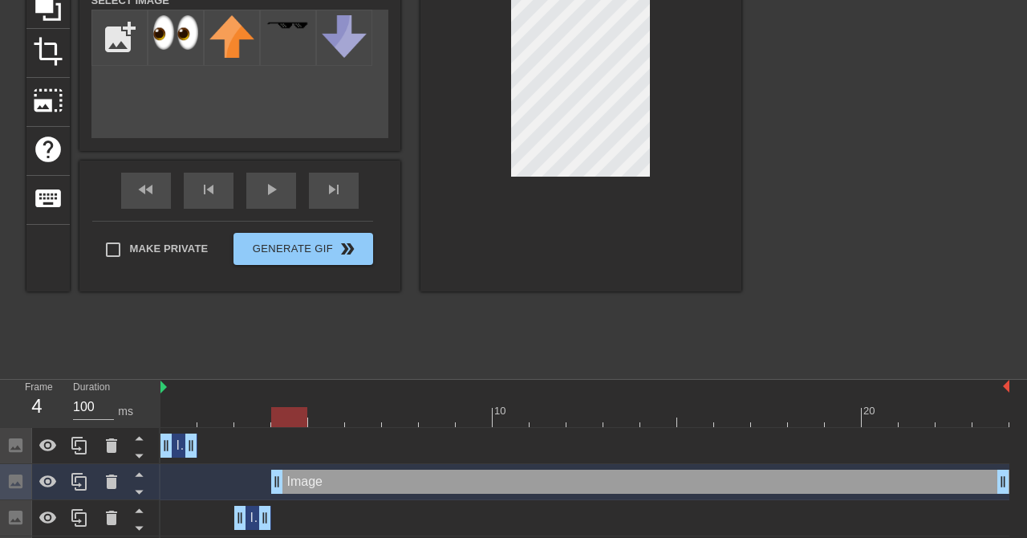
click at [508, 332] on div "title add_circle image add_circle crop photo_size_select_large help keyboard Im…" at bounding box center [383, 129] width 715 height 482
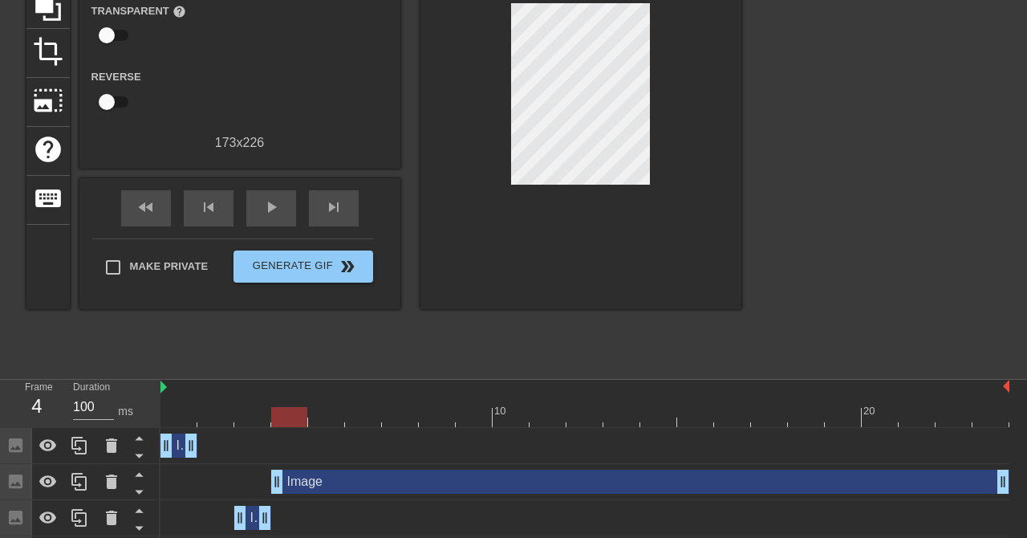
click at [251, 423] on div at bounding box center [585, 417] width 849 height 20
click at [288, 434] on div "Image drag_handle drag_handle" at bounding box center [585, 445] width 849 height 24
click at [293, 417] on div at bounding box center [585, 417] width 849 height 20
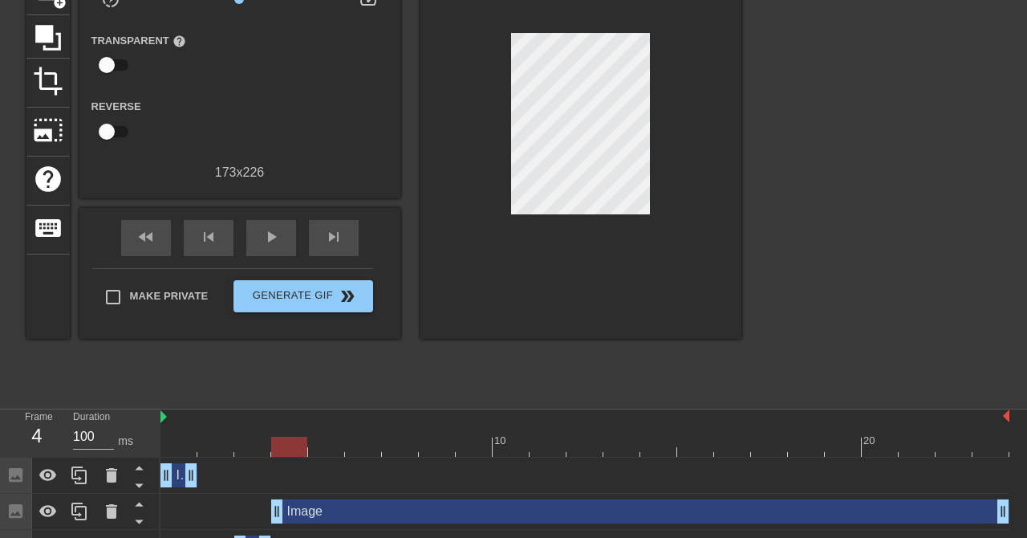
scroll to position [0, 0]
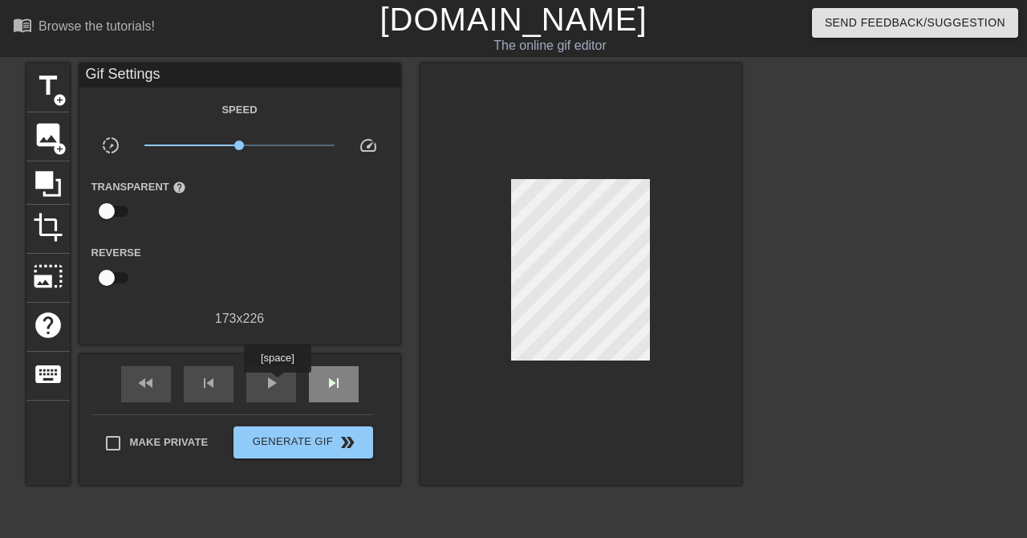
click at [270, 392] on span "play_arrow" at bounding box center [271, 382] width 19 height 19
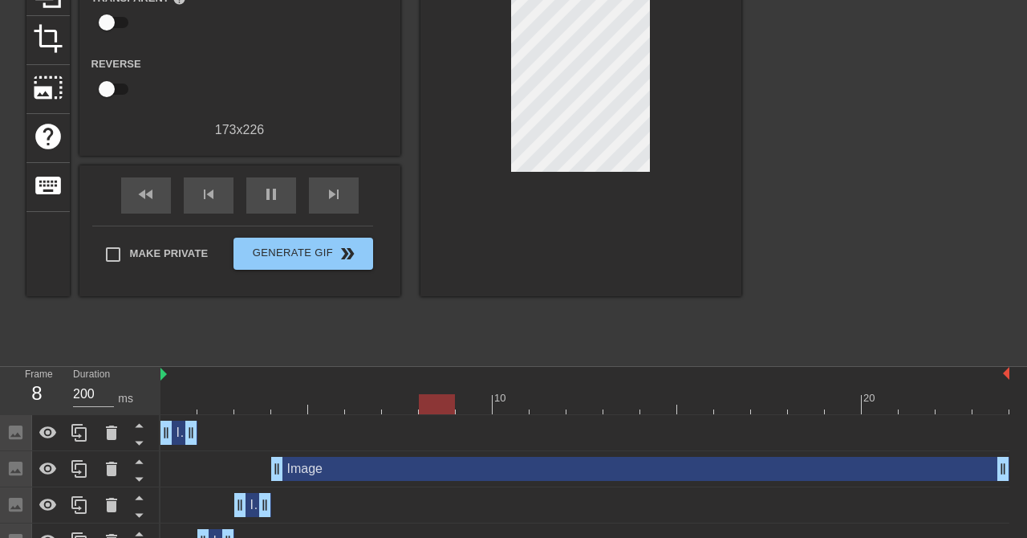
scroll to position [212, 0]
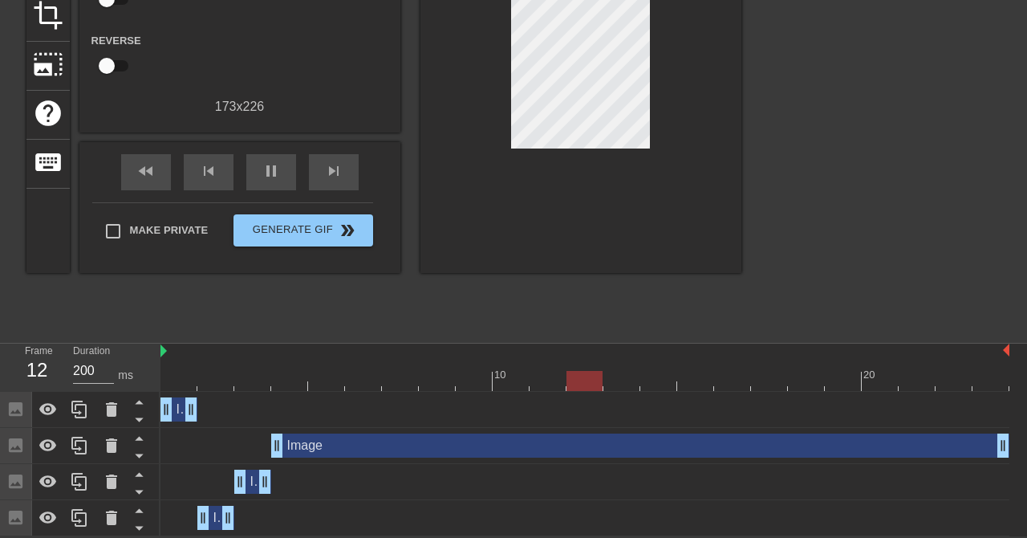
click at [283, 167] on div "pause" at bounding box center [271, 172] width 50 height 36
click at [186, 380] on div at bounding box center [585, 381] width 849 height 20
click at [225, 399] on div "Image drag_handle drag_handle" at bounding box center [585, 409] width 849 height 24
click at [220, 384] on div at bounding box center [585, 381] width 849 height 20
click at [174, 380] on div at bounding box center [585, 381] width 849 height 20
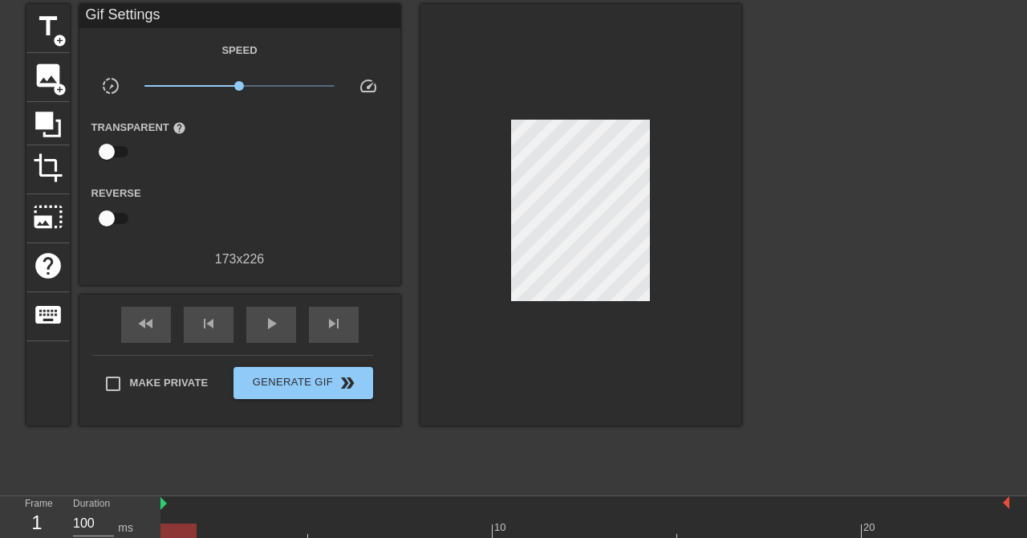
scroll to position [0, 0]
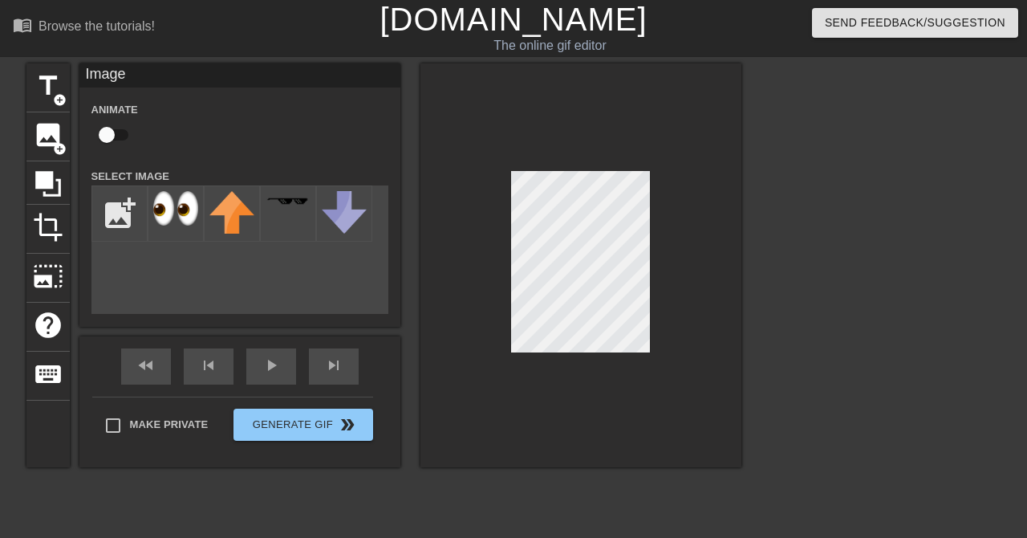
click at [852, 361] on div at bounding box center [881, 304] width 241 height 482
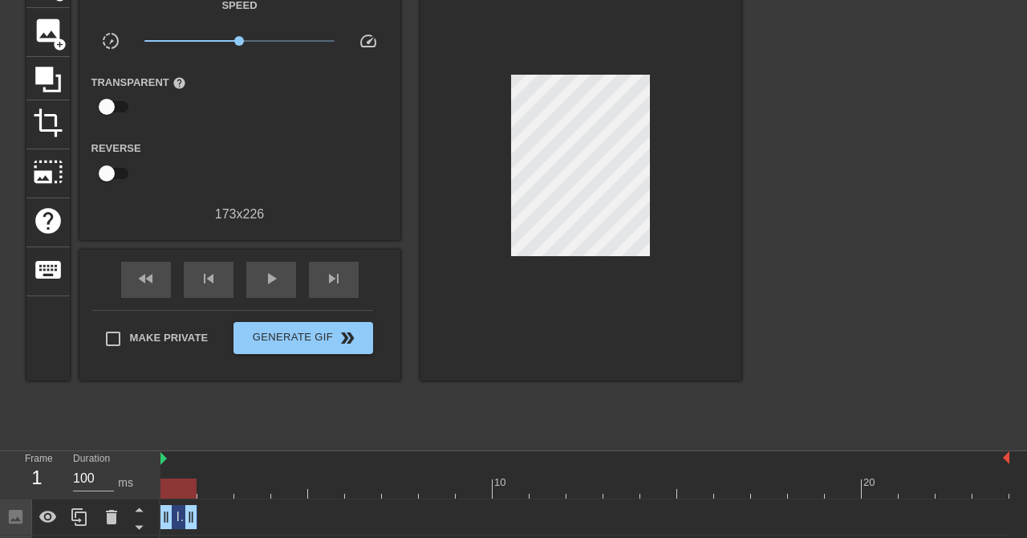
scroll to position [112, 0]
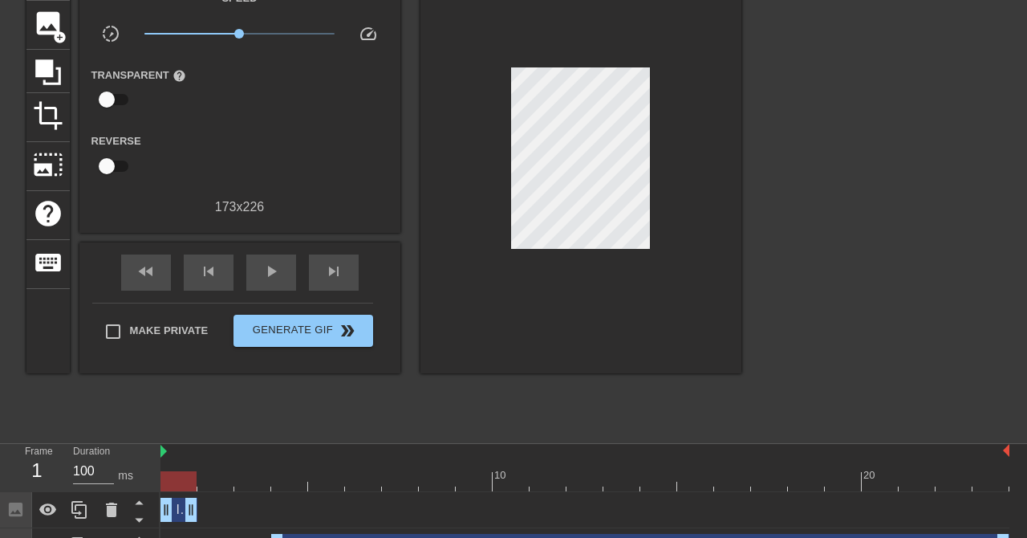
click at [227, 480] on div at bounding box center [585, 481] width 849 height 20
click at [176, 477] on div at bounding box center [585, 481] width 849 height 20
click at [219, 477] on div at bounding box center [585, 481] width 849 height 20
click at [187, 480] on div at bounding box center [585, 481] width 849 height 20
click at [289, 264] on div "play_arrow" at bounding box center [271, 272] width 50 height 36
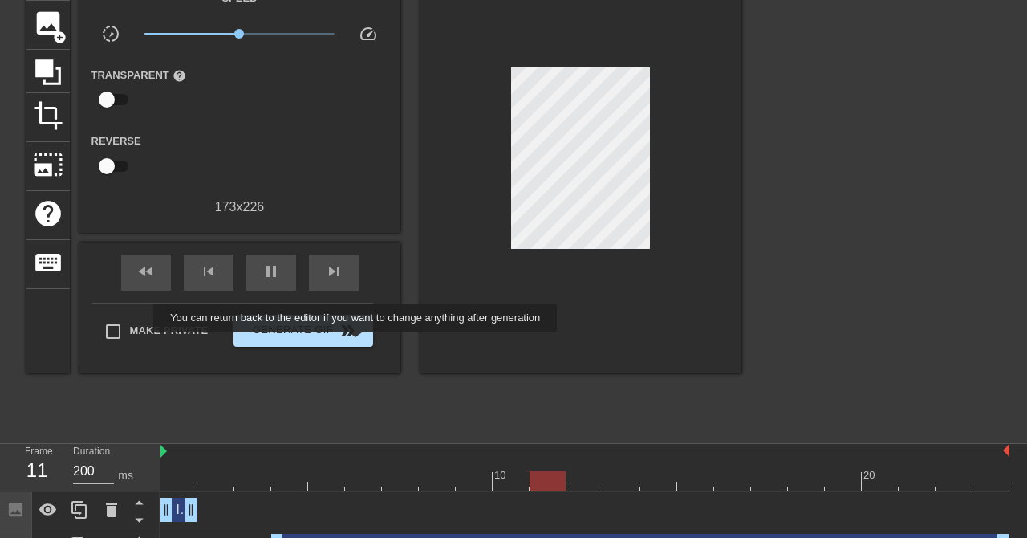
type input "300"
click at [329, 343] on button "Generate Gif double_arrow" at bounding box center [303, 331] width 139 height 32
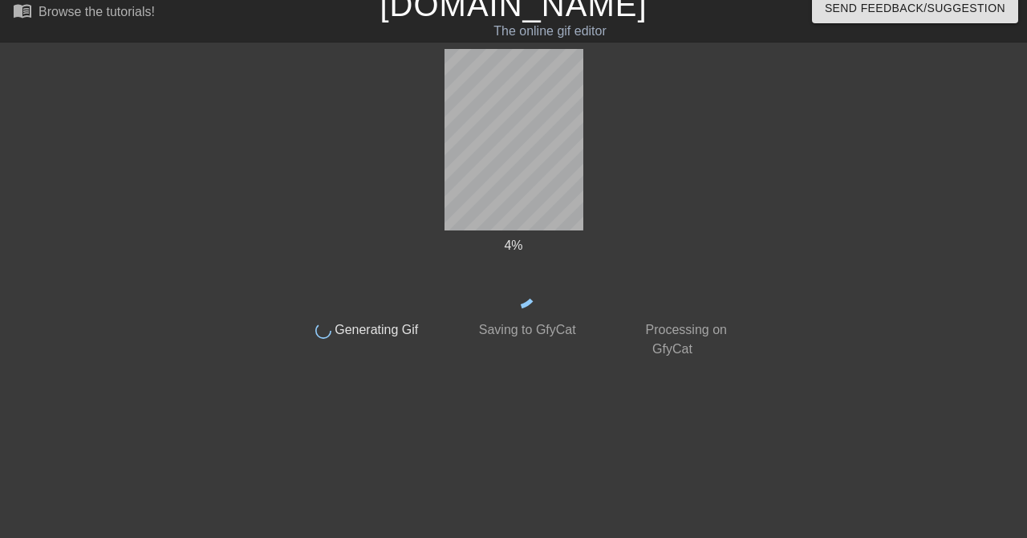
scroll to position [14, 0]
